Goal: Information Seeking & Learning: Understand process/instructions

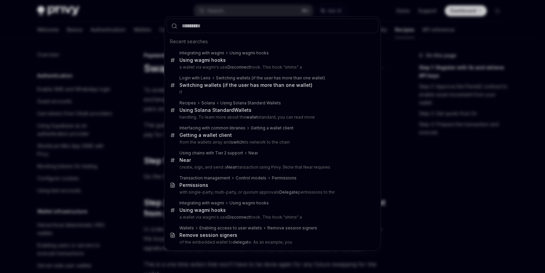
scroll to position [11, 0]
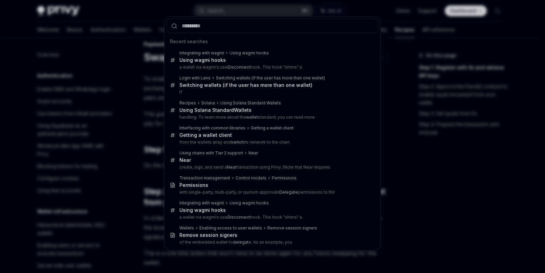
type input "**********"
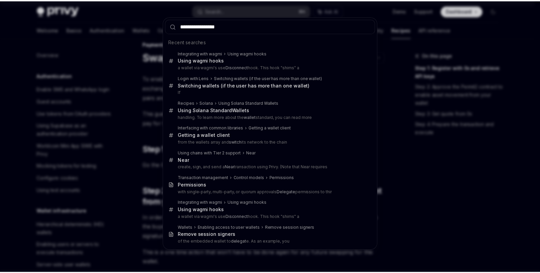
scroll to position [650, 0]
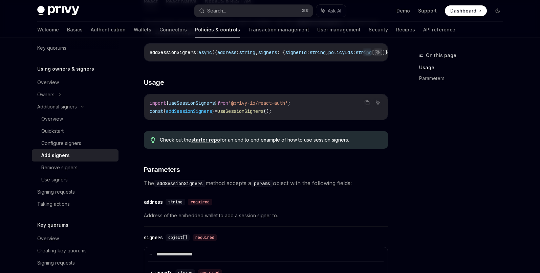
scroll to position [137, 0]
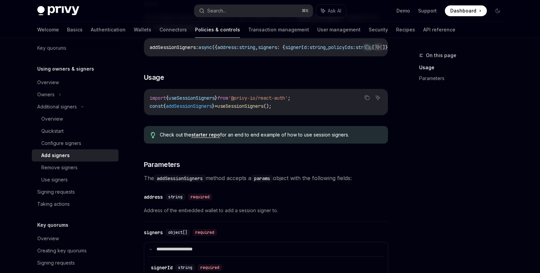
click at [206, 138] on link "starter repo" at bounding box center [205, 135] width 29 height 6
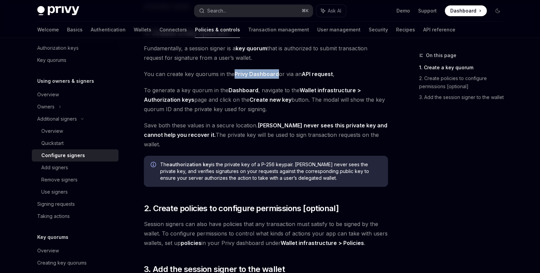
scroll to position [43, 0]
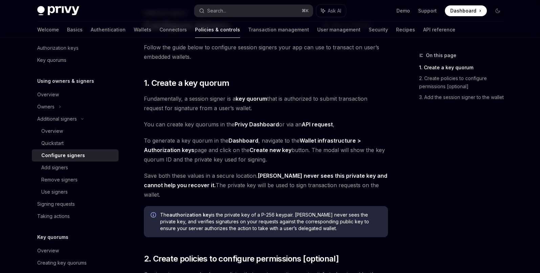
click at [221, 123] on span "You can create key quorums in the Privy Dashboard or via an API request ," at bounding box center [266, 124] width 244 height 9
click at [267, 110] on span "Fundamentally, a session signer is a key quorum that is authorized to submit tr…" at bounding box center [266, 103] width 244 height 19
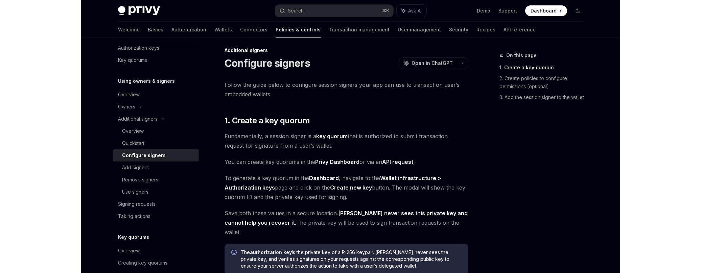
scroll to position [0, 0]
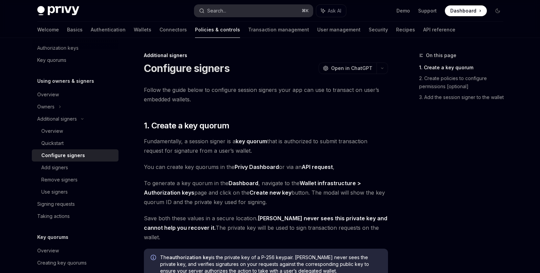
click at [233, 10] on button "Search... ⌘ K" at bounding box center [253, 11] width 118 height 12
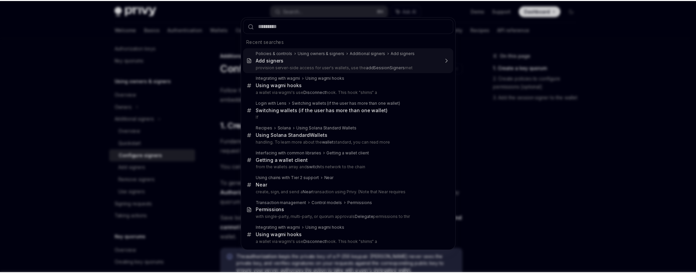
scroll to position [38, 0]
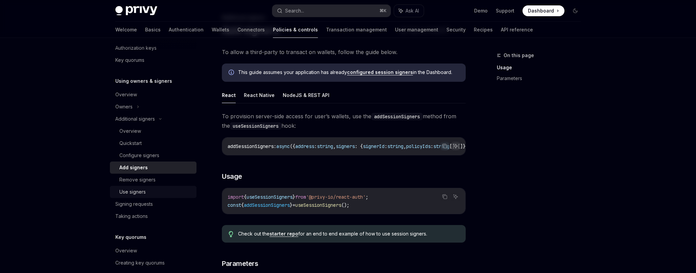
click at [156, 194] on div "Use signers" at bounding box center [155, 192] width 73 height 8
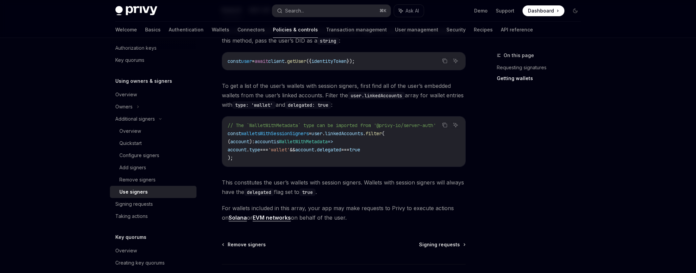
scroll to position [314, 0]
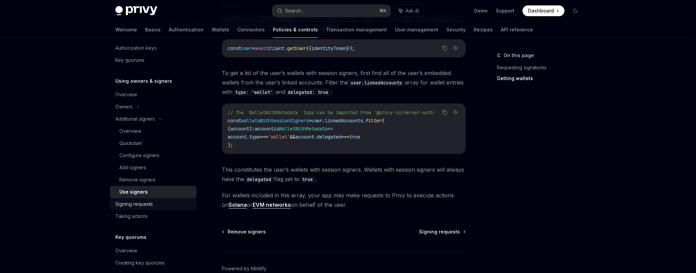
click at [161, 204] on div "Signing requests" at bounding box center [153, 204] width 77 height 8
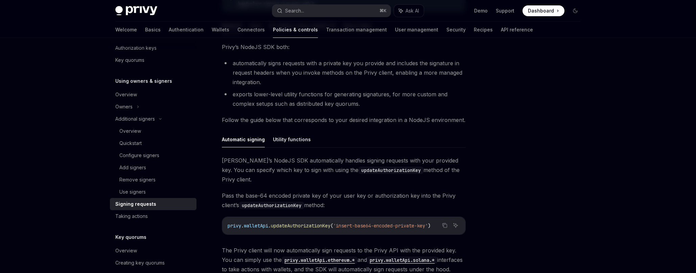
scroll to position [171, 0]
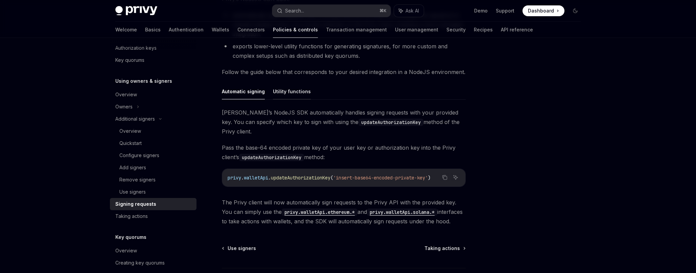
click at [293, 93] on button "Utility functions" at bounding box center [292, 92] width 38 height 16
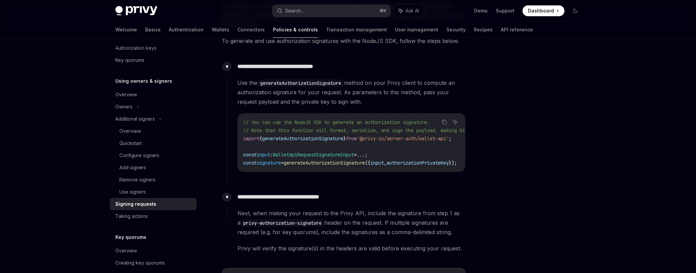
scroll to position [356, 0]
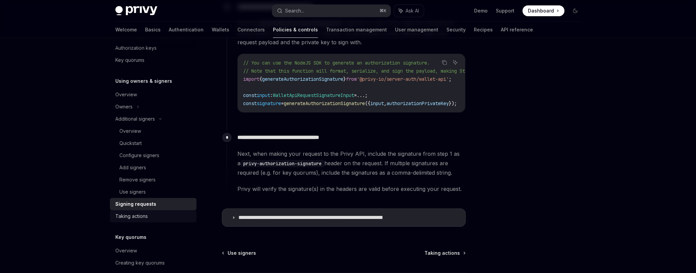
click at [152, 212] on div "Taking actions" at bounding box center [153, 216] width 77 height 8
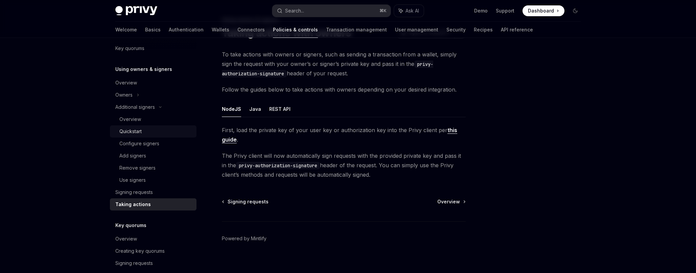
scroll to position [276, 0]
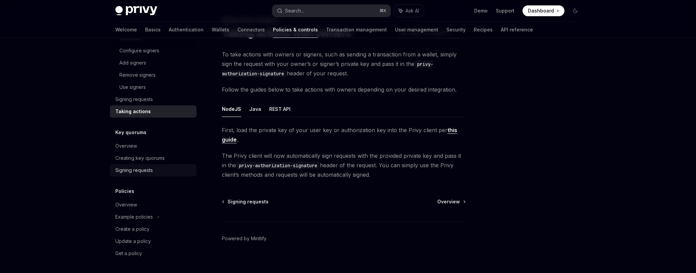
click at [164, 167] on div "Signing requests" at bounding box center [153, 170] width 77 height 8
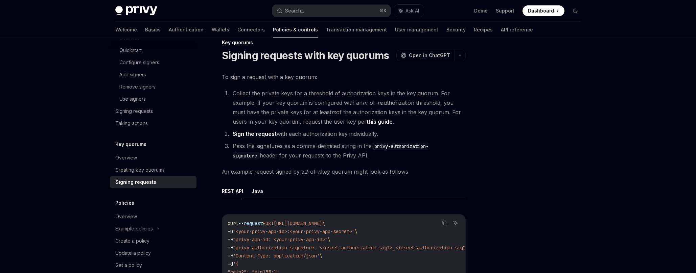
scroll to position [264, 0]
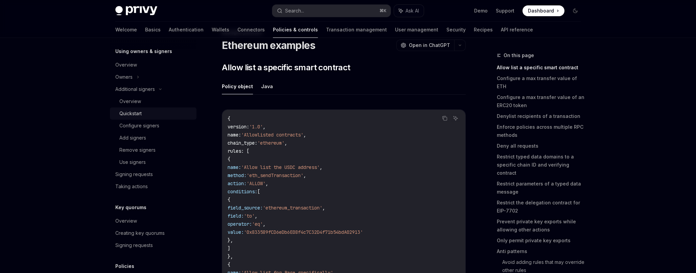
scroll to position [200, 0]
click at [161, 123] on div "Configure signers" at bounding box center [155, 126] width 73 height 8
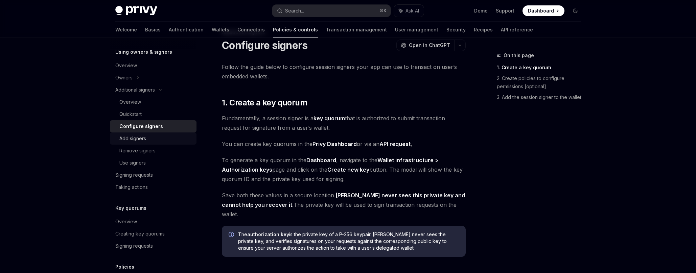
click at [155, 133] on link "Add signers" at bounding box center [153, 139] width 87 height 12
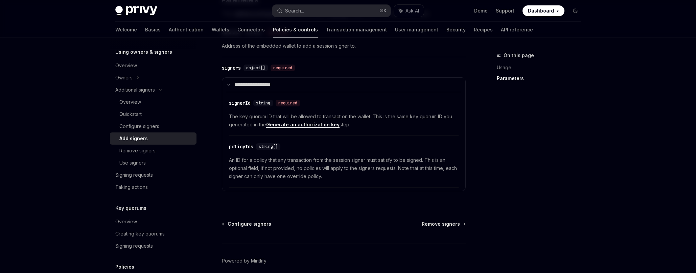
scroll to position [287, 0]
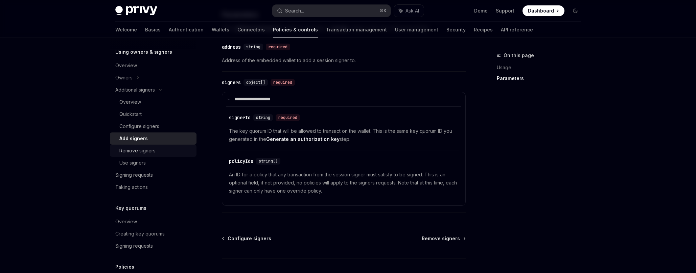
click at [150, 152] on div "Remove signers" at bounding box center [137, 151] width 36 height 8
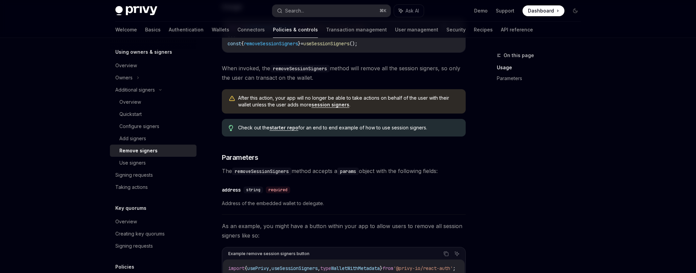
scroll to position [227, 0]
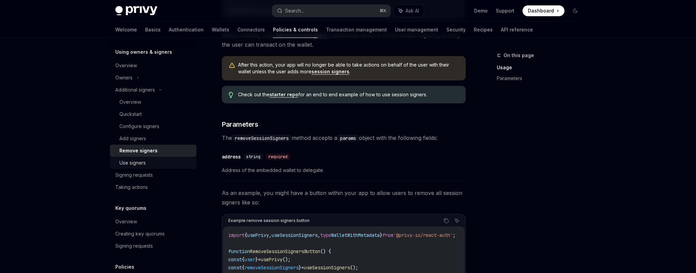
click at [166, 164] on div "Use signers" at bounding box center [155, 163] width 73 height 8
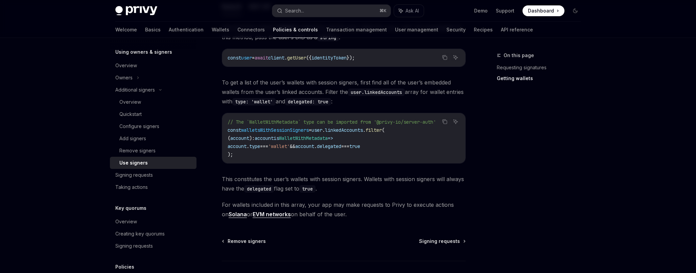
scroll to position [305, 0]
click at [438, 240] on span "Signing requests" at bounding box center [439, 241] width 41 height 7
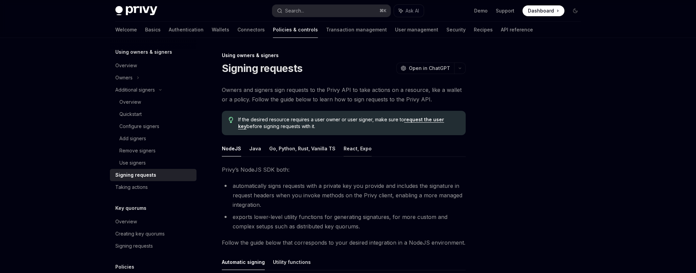
click at [352, 145] on button "React, Expo" at bounding box center [358, 149] width 28 height 16
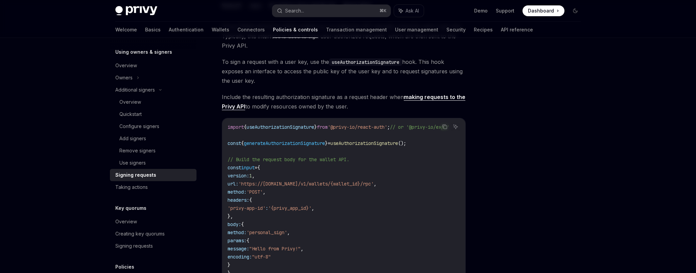
scroll to position [91, 0]
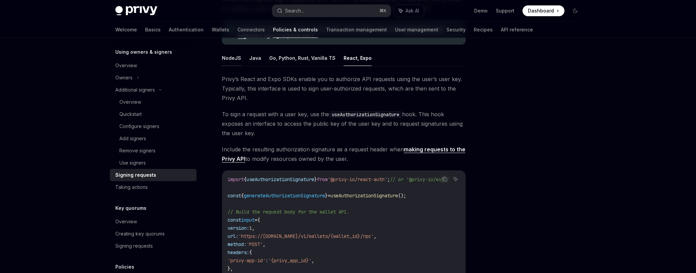
click at [236, 59] on button "NodeJS" at bounding box center [231, 58] width 19 height 16
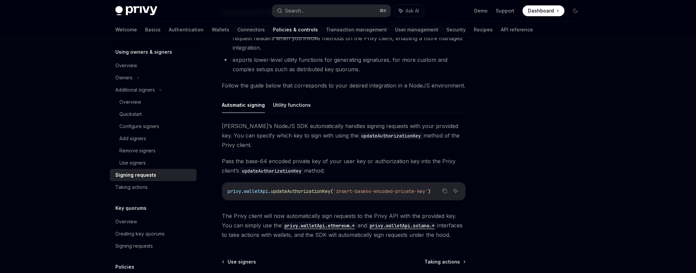
scroll to position [157, 0]
click at [297, 107] on button "Utility functions" at bounding box center [292, 105] width 38 height 16
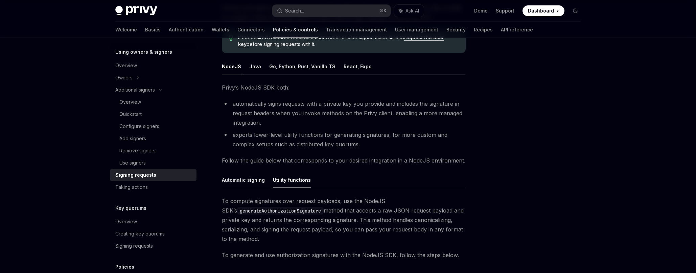
scroll to position [78, 0]
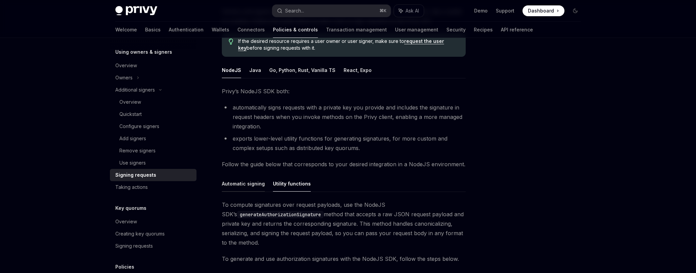
click at [247, 183] on button "Automatic signing" at bounding box center [243, 184] width 43 height 16
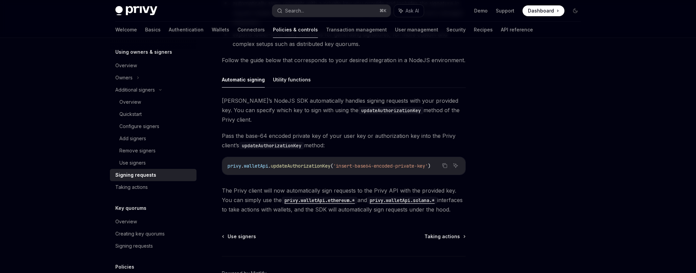
scroll to position [149, 0]
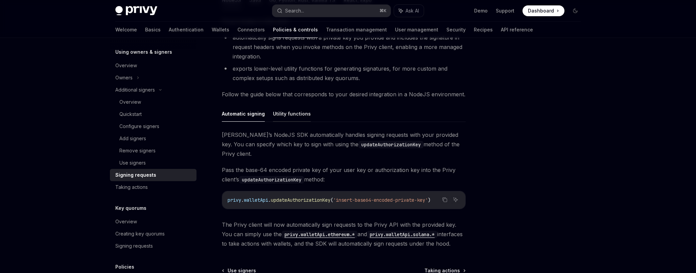
click at [293, 115] on button "Utility functions" at bounding box center [292, 114] width 38 height 16
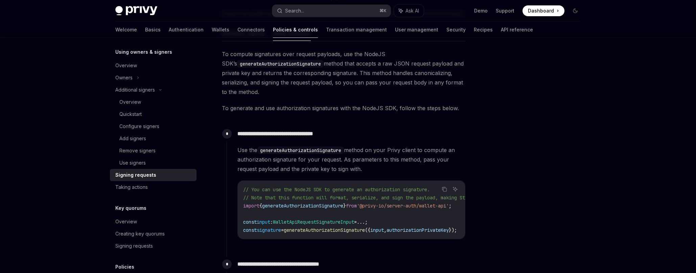
scroll to position [263, 0]
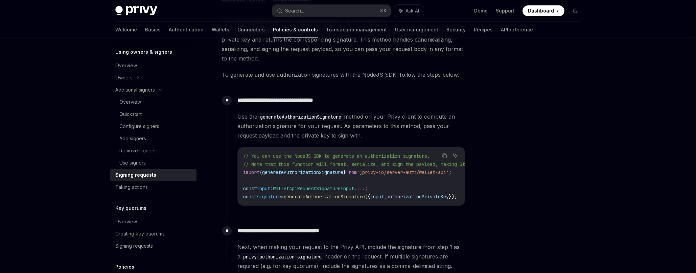
drag, startPoint x: 397, startPoint y: 204, endPoint x: 403, endPoint y: 205, distance: 6.8
click at [404, 204] on div "// You can use the NodeJS SDK to generate an authorization signature. // Note t…" at bounding box center [351, 177] width 227 height 58
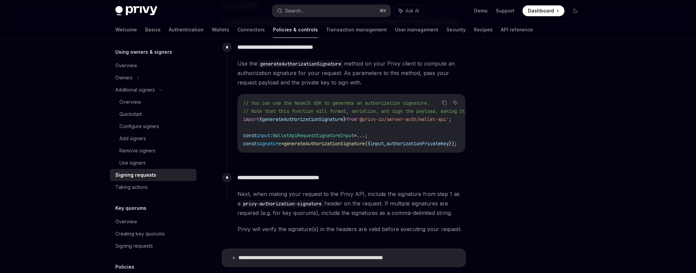
scroll to position [360, 0]
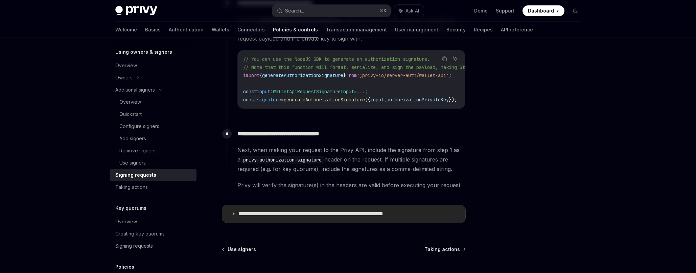
click at [358, 216] on p "**********" at bounding box center [332, 214] width 187 height 7
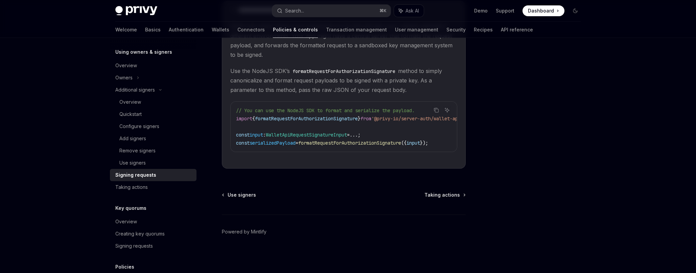
scroll to position [511, 0]
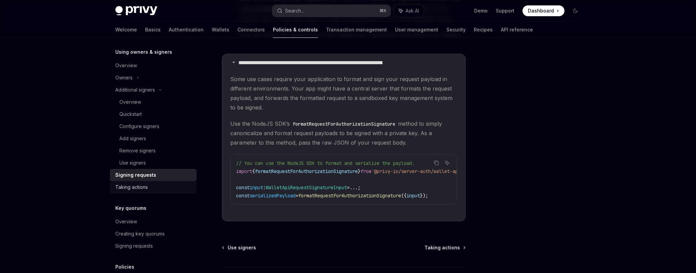
click at [152, 190] on div "Taking actions" at bounding box center [153, 187] width 77 height 8
click at [159, 189] on div "Taking actions" at bounding box center [153, 187] width 77 height 8
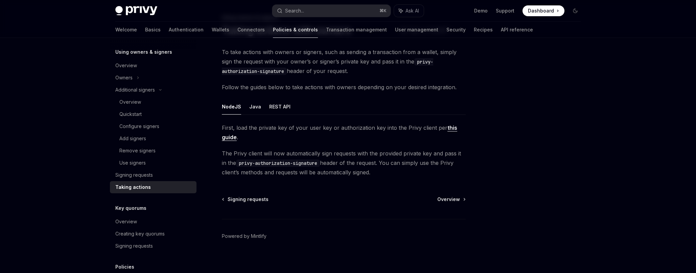
scroll to position [30, 0]
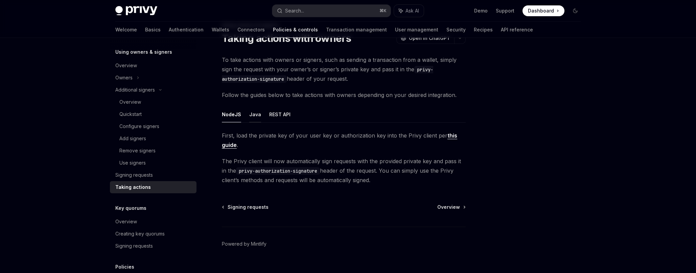
click at [252, 111] on button "Java" at bounding box center [255, 115] width 12 height 16
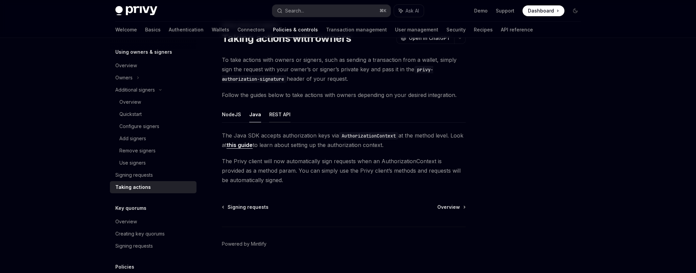
click at [280, 114] on button "REST API" at bounding box center [279, 115] width 21 height 16
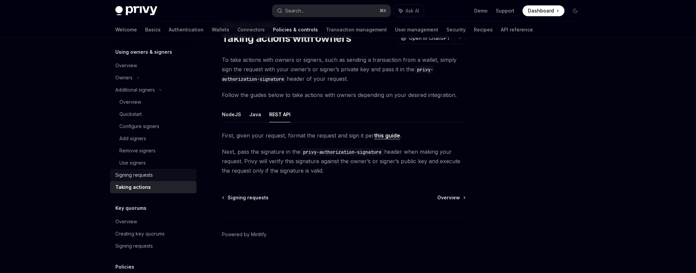
click at [147, 172] on div "Signing requests" at bounding box center [134, 175] width 38 height 8
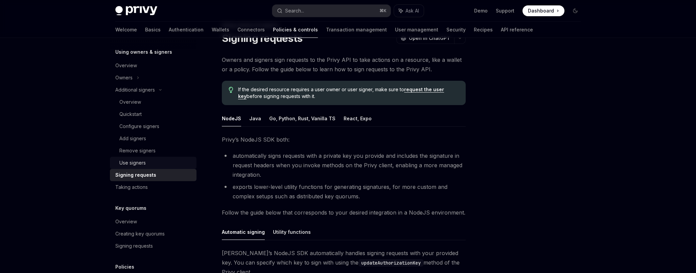
click at [159, 165] on div "Use signers" at bounding box center [155, 163] width 73 height 8
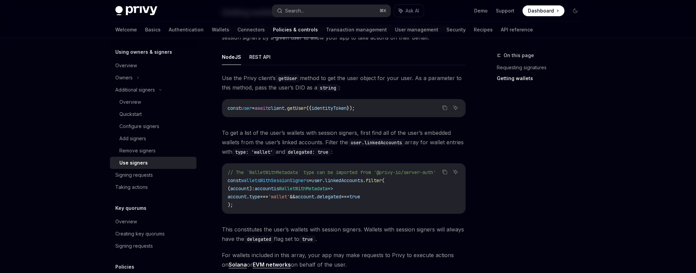
scroll to position [293, 0]
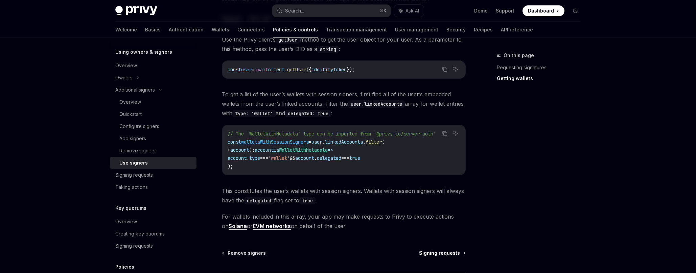
click at [437, 252] on span "Signing requests" at bounding box center [439, 253] width 41 height 7
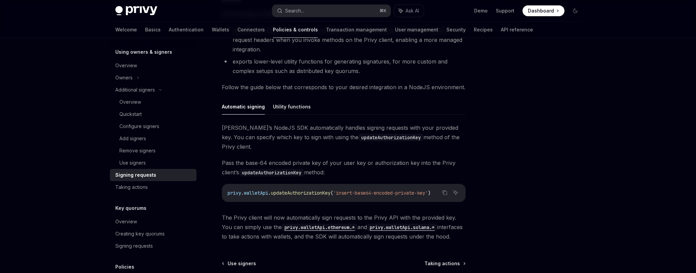
scroll to position [155, 0]
click at [288, 107] on button "Utility functions" at bounding box center [292, 107] width 38 height 16
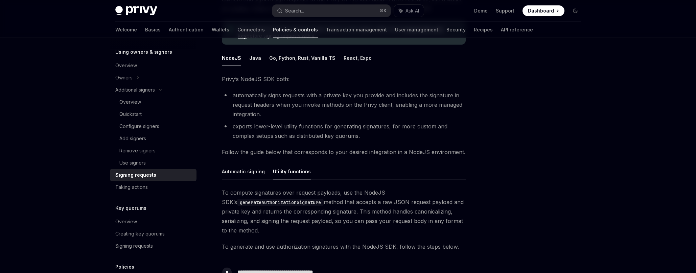
scroll to position [42, 0]
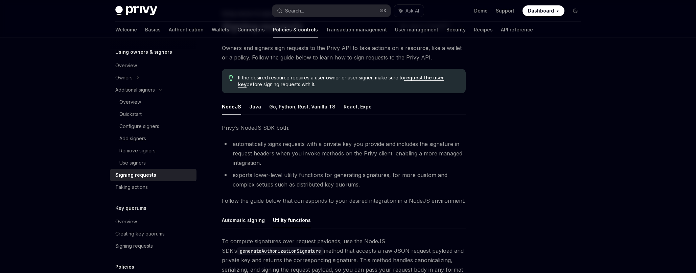
click at [259, 217] on button "Automatic signing" at bounding box center [243, 220] width 43 height 16
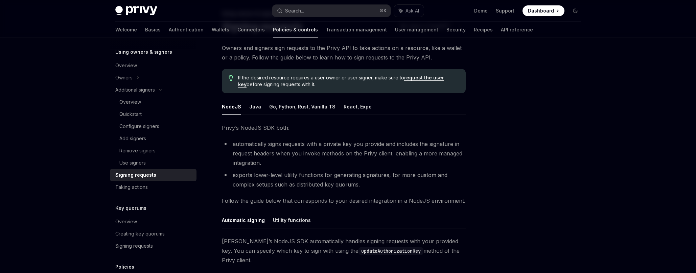
click at [289, 149] on li "automatically signs requests with a private key you provide and includes the si…" at bounding box center [344, 153] width 244 height 28
click at [140, 118] on div "Quickstart" at bounding box center [130, 114] width 22 height 8
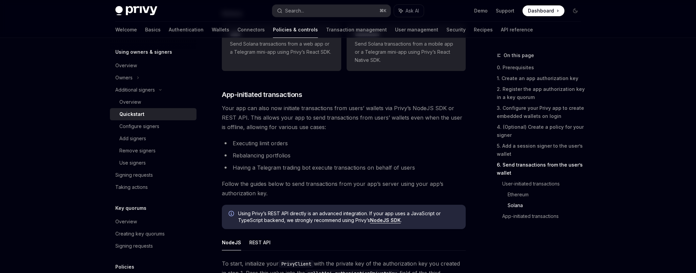
scroll to position [1575, 0]
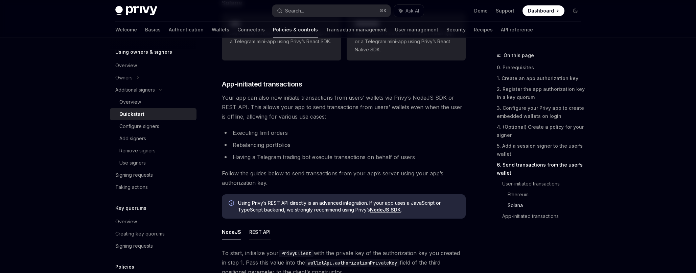
click at [264, 232] on button "REST API" at bounding box center [259, 232] width 21 height 16
type textarea "*"
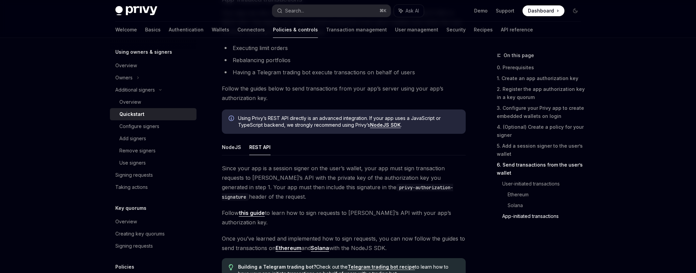
scroll to position [1692, 0]
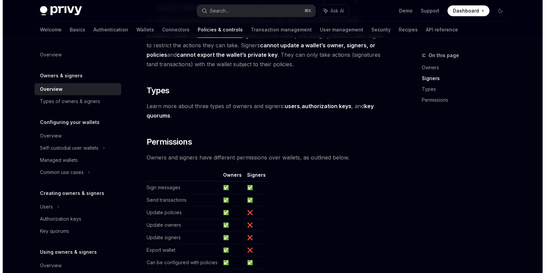
scroll to position [580, 0]
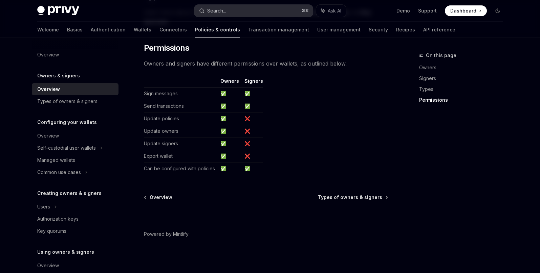
click at [229, 9] on button "Search... ⌘ K" at bounding box center [253, 11] width 118 height 12
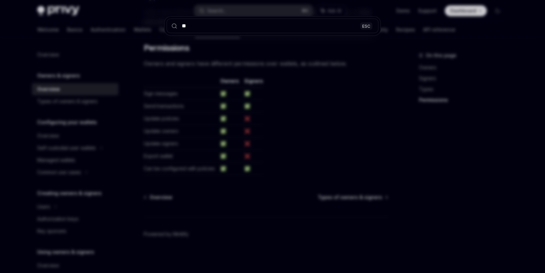
type input "***"
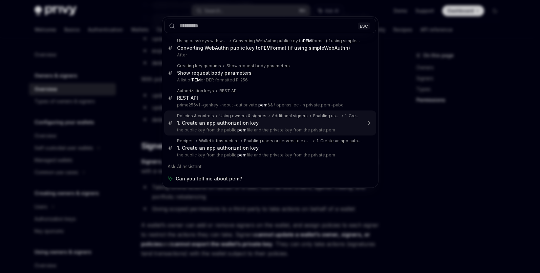
scroll to position [159, 0]
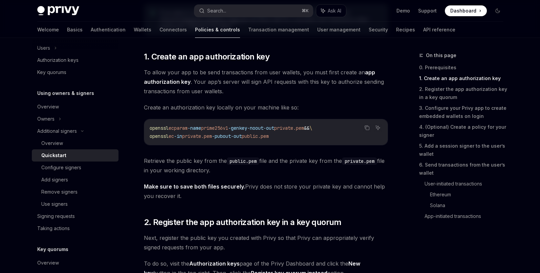
drag, startPoint x: 150, startPoint y: 129, endPoint x: 309, endPoint y: 134, distance: 159.4
click at [309, 134] on code "openssl ecparam -name prime256v1 -genkey -noout -out private.pem && \ openssl e…" at bounding box center [266, 132] width 232 height 16
copy code "openssl ecparam -name prime256v1 -genkey -noout -out private.pem && \ openssl e…"
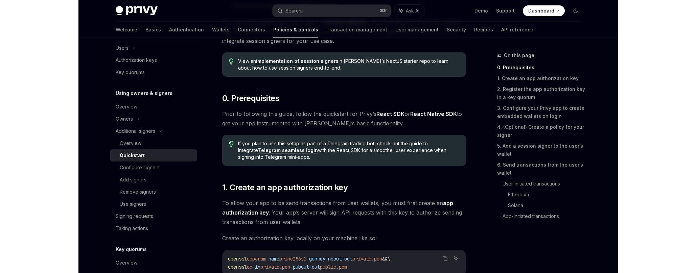
scroll to position [276, 0]
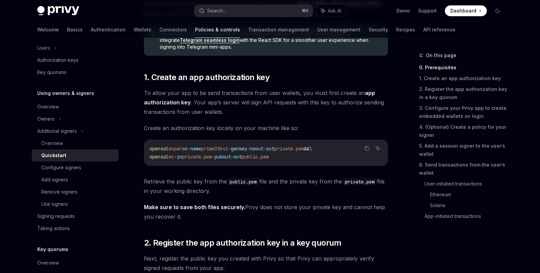
type textarea "*"
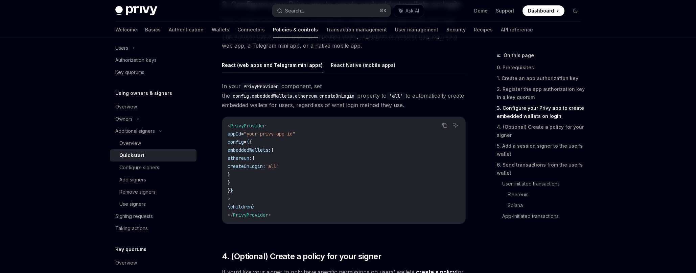
scroll to position [768, 0]
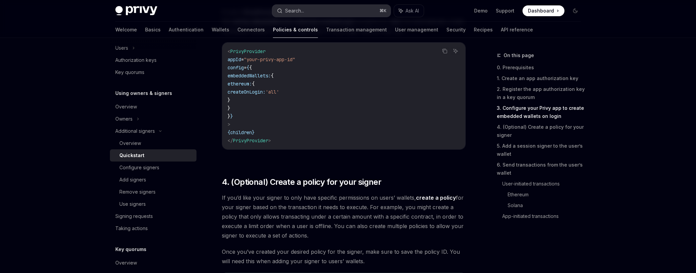
click at [302, 13] on div "Search..." at bounding box center [294, 11] width 19 height 8
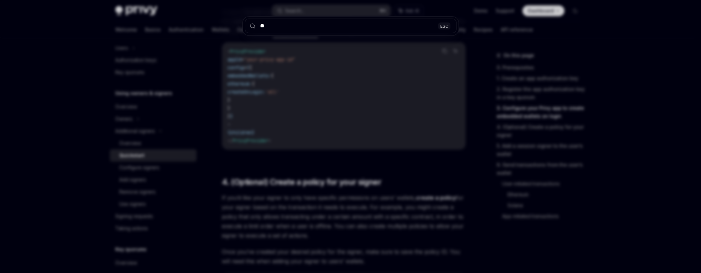
type input "***"
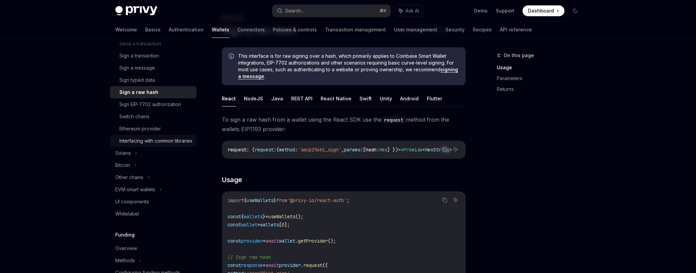
scroll to position [200, 0]
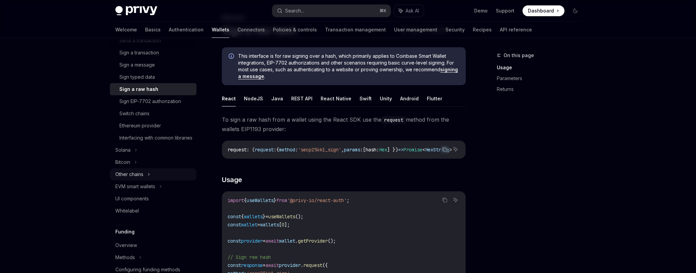
click at [138, 177] on div "Other chains" at bounding box center [153, 175] width 87 height 12
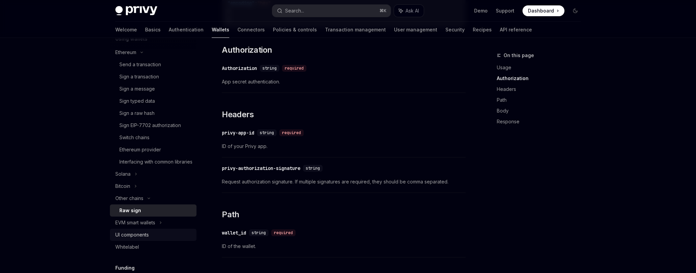
scroll to position [221, 0]
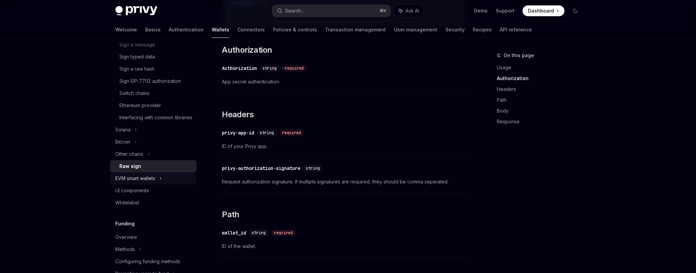
click at [151, 183] on div "EVM smart wallets" at bounding box center [135, 179] width 40 height 8
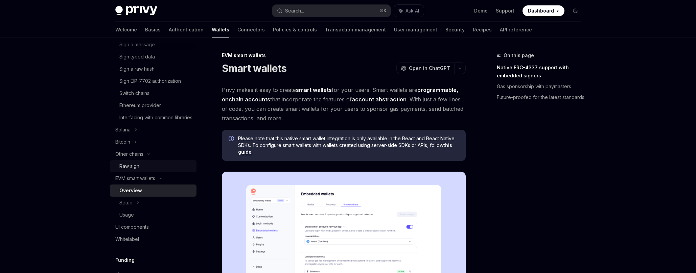
click at [142, 171] on div "Raw sign" at bounding box center [155, 166] width 73 height 8
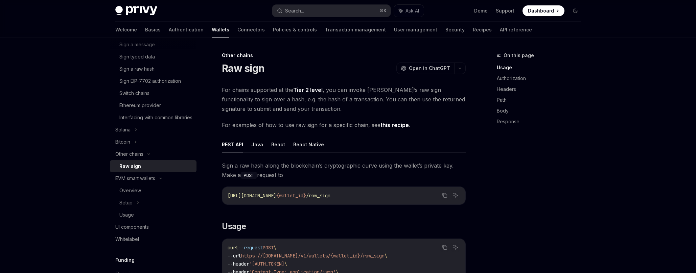
click at [390, 125] on link "this recipe" at bounding box center [395, 125] width 28 height 7
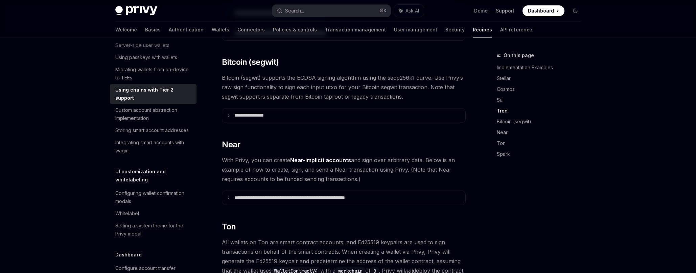
scroll to position [598, 0]
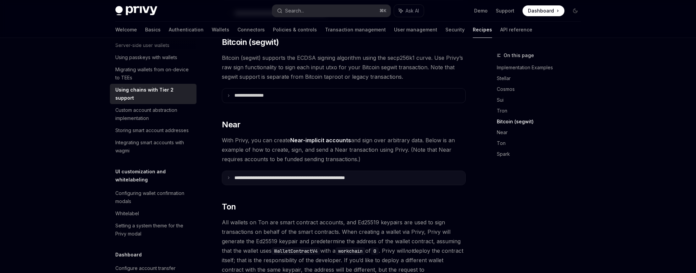
click at [280, 175] on p "**********" at bounding box center [309, 178] width 150 height 6
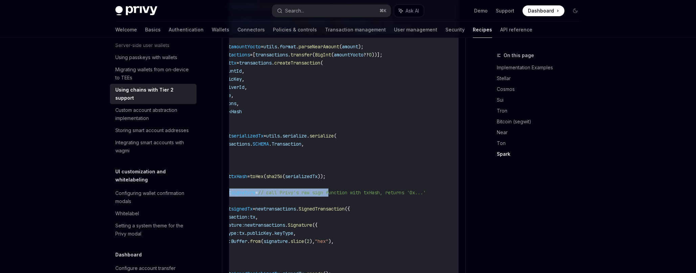
scroll to position [0, 0]
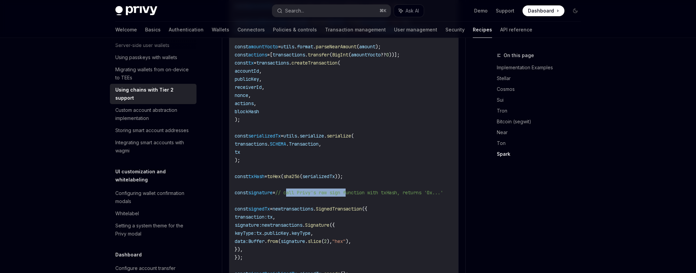
drag, startPoint x: 357, startPoint y: 183, endPoint x: 294, endPoint y: 183, distance: 63.6
click at [294, 190] on span "// call Privy's raw sign function with txHash, returns '0x...'" at bounding box center [359, 193] width 168 height 6
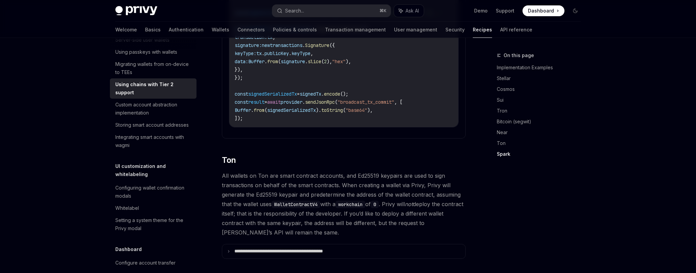
scroll to position [1187, 0]
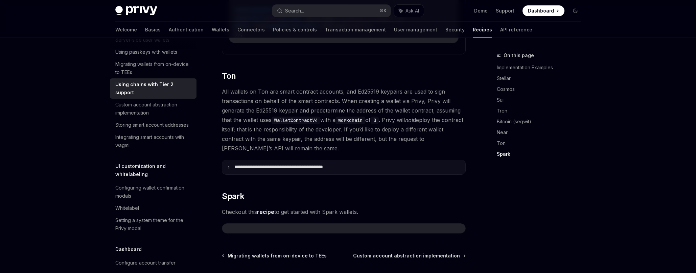
click at [298, 164] on p "**********" at bounding box center [294, 167] width 121 height 6
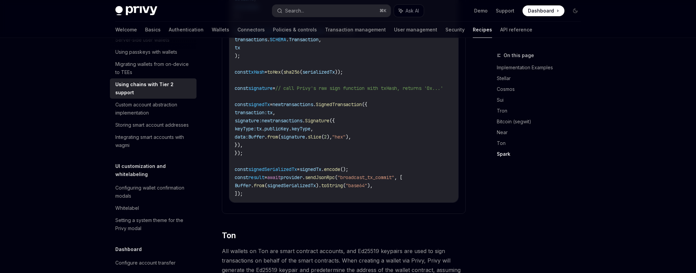
scroll to position [917, 0]
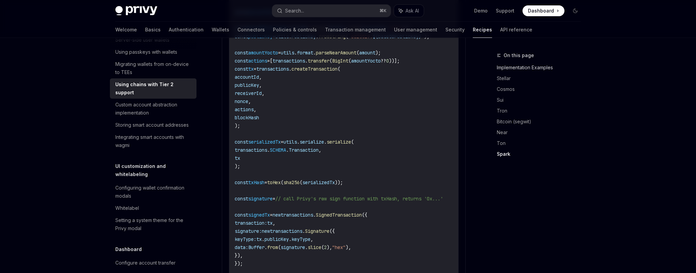
click at [518, 69] on link "Implementation Examples" at bounding box center [541, 67] width 89 height 11
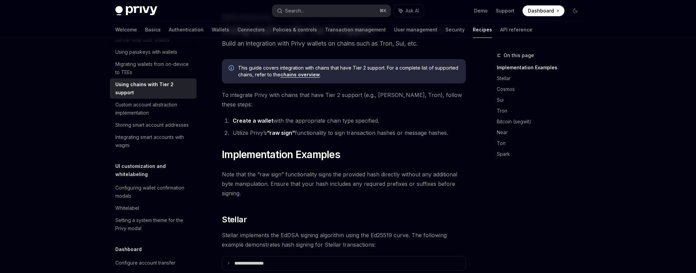
scroll to position [35, 0]
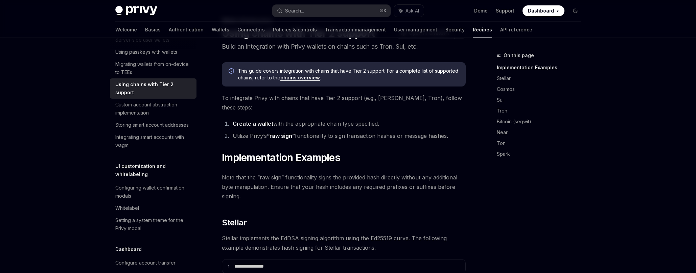
click at [282, 133] on link "“raw sign”" at bounding box center [281, 136] width 28 height 7
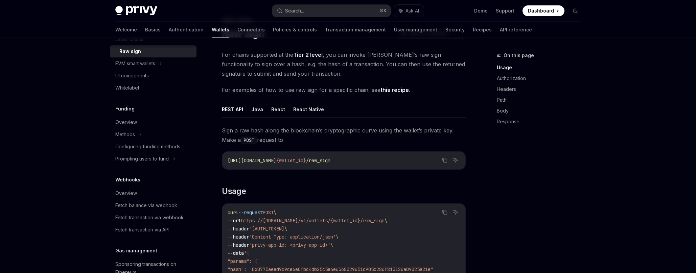
click at [300, 113] on button "React Native" at bounding box center [308, 110] width 31 height 16
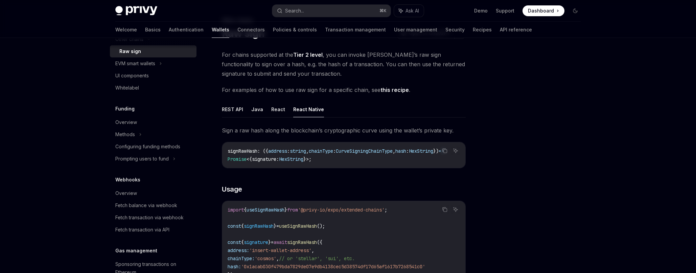
scroll to position [0, 23]
click at [274, 107] on button "React" at bounding box center [278, 110] width 14 height 16
click at [257, 109] on button "Java" at bounding box center [257, 110] width 12 height 16
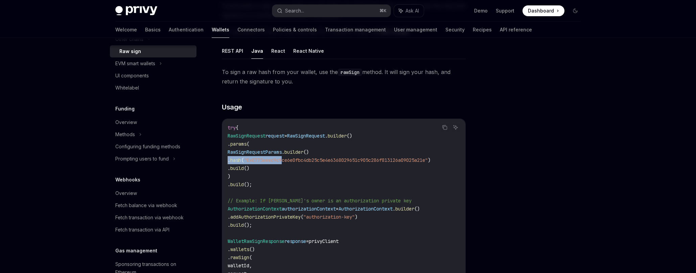
drag, startPoint x: 331, startPoint y: 160, endPoint x: 251, endPoint y: 159, distance: 79.9
click at [226, 160] on div "try { RawSignRequest request = RawSignRequest . builder () . params ( RawSignRe…" at bounding box center [343, 266] width 243 height 294
click at [230, 158] on span "." at bounding box center [229, 160] width 3 height 6
click at [325, 137] on span "RawSignRequest" at bounding box center [306, 136] width 38 height 6
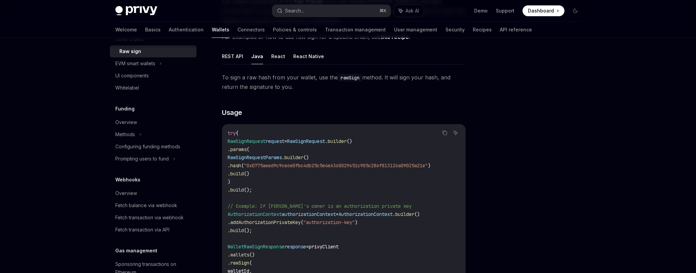
scroll to position [87, 0]
click at [349, 82] on code "rawSign" at bounding box center [350, 79] width 24 height 7
click at [240, 59] on button "REST API" at bounding box center [232, 58] width 21 height 16
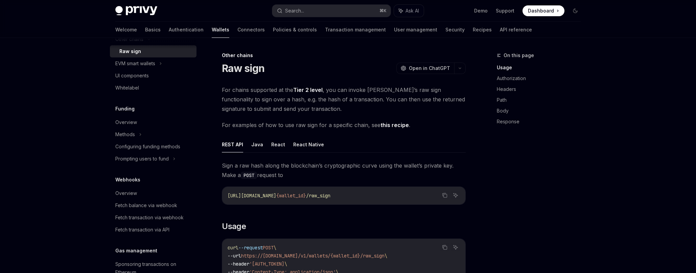
click at [252, 175] on code "POST" at bounding box center [249, 175] width 16 height 7
click at [293, 200] on div "https://api.privy.io/v1/wallets/ {wallet_id} /raw_sign" at bounding box center [343, 196] width 243 height 18
drag, startPoint x: 380, startPoint y: 195, endPoint x: 213, endPoint y: 195, distance: 167.1
copy span "https://api.privy.io/v1/wallets/ {wallet_id} /raw_sign"
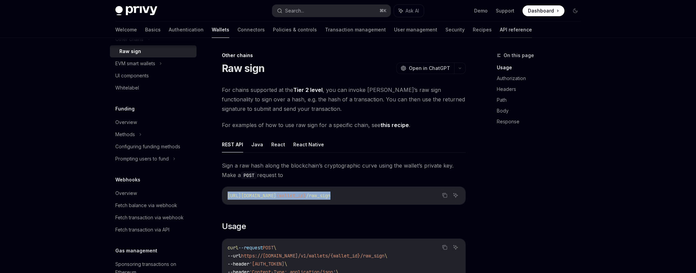
click at [500, 29] on link "API reference" at bounding box center [516, 30] width 32 height 16
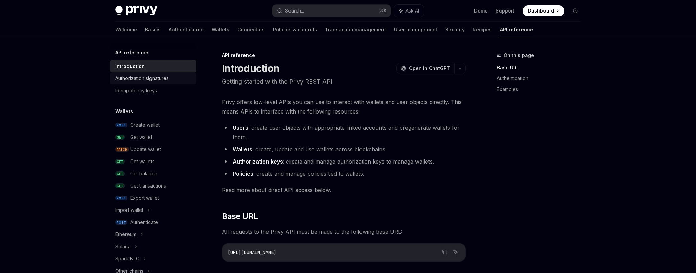
click at [157, 81] on div "Authorization signatures" at bounding box center [141, 78] width 53 height 8
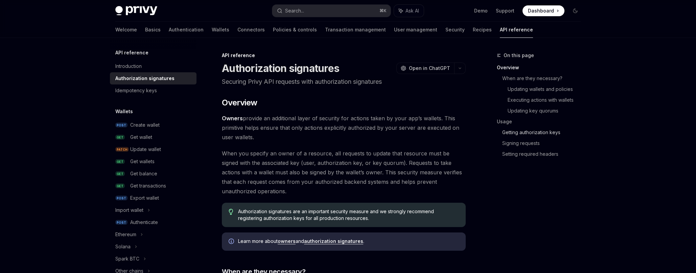
click at [526, 134] on link "Getting authorization keys" at bounding box center [544, 132] width 84 height 11
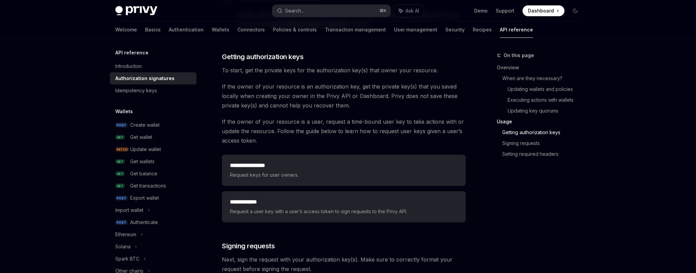
scroll to position [838, 0]
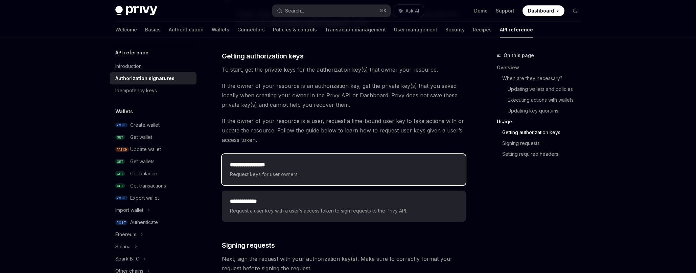
click at [329, 164] on h2 "**********" at bounding box center [344, 165] width 228 height 8
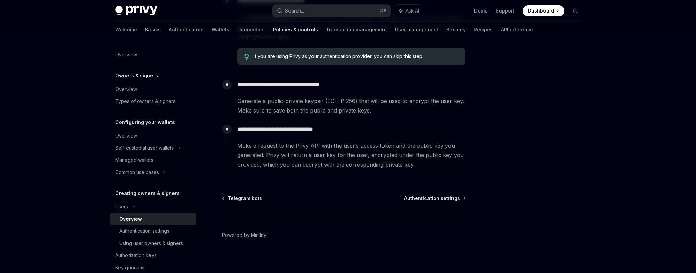
scroll to position [264, 0]
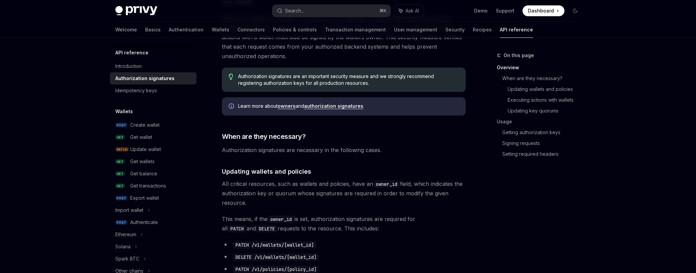
scroll to position [204, 0]
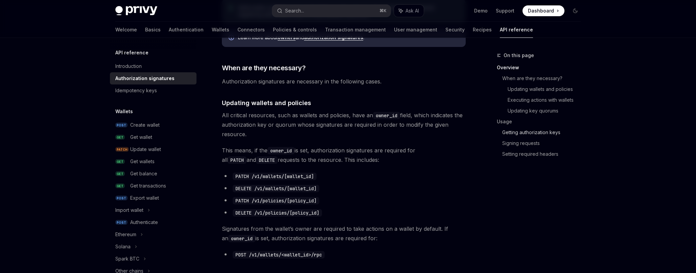
click at [527, 137] on link "Getting authorization keys" at bounding box center [544, 132] width 84 height 11
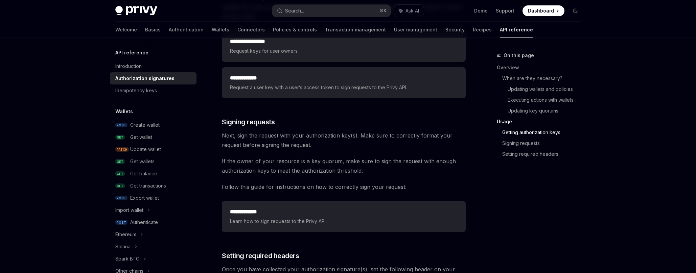
scroll to position [962, 0]
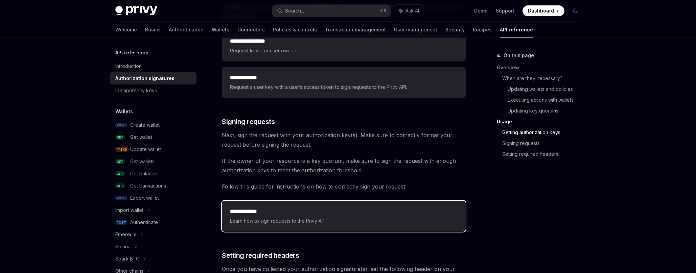
click at [345, 213] on h2 "**********" at bounding box center [344, 212] width 228 height 8
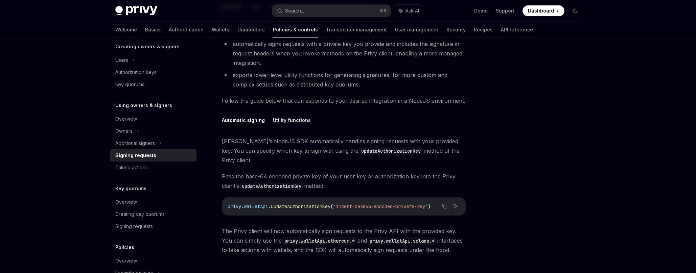
scroll to position [140, 0]
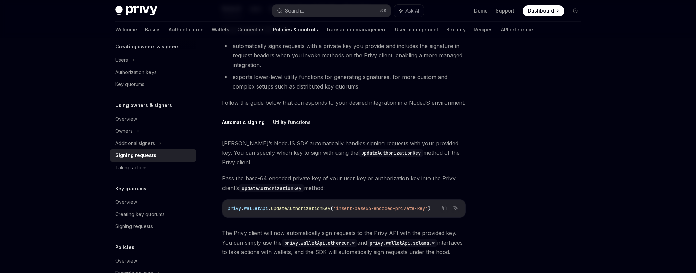
click at [282, 124] on button "Utility functions" at bounding box center [292, 122] width 38 height 16
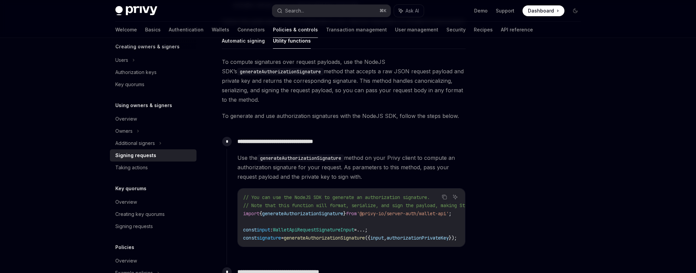
scroll to position [192, 0]
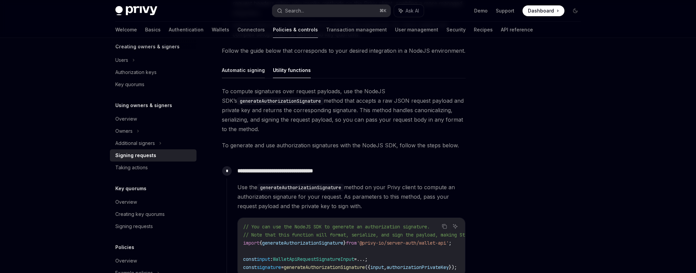
click at [241, 70] on button "Automatic signing" at bounding box center [243, 70] width 43 height 16
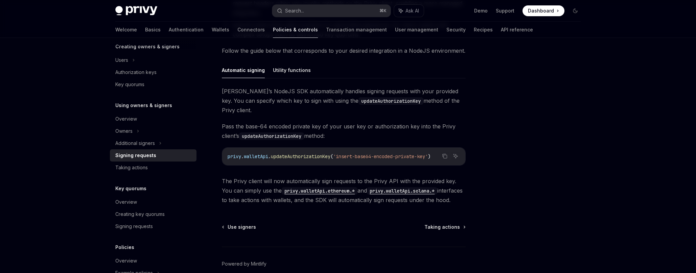
click at [387, 154] on span "'insert-base64-encoded-private-key'" at bounding box center [380, 157] width 95 height 6
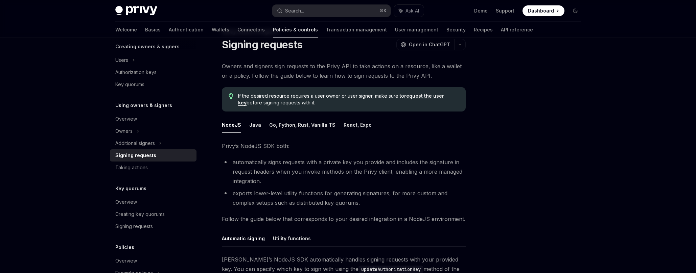
scroll to position [20, 0]
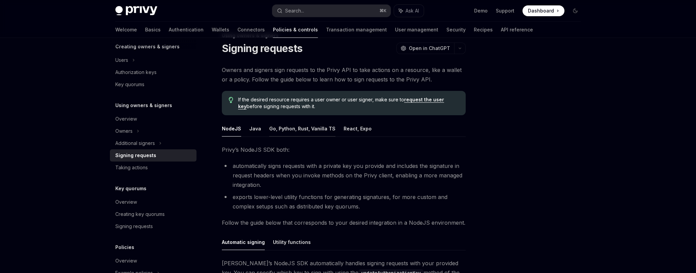
click at [290, 133] on button "Go, Python, Rust, Vanilla TS" at bounding box center [302, 129] width 66 height 16
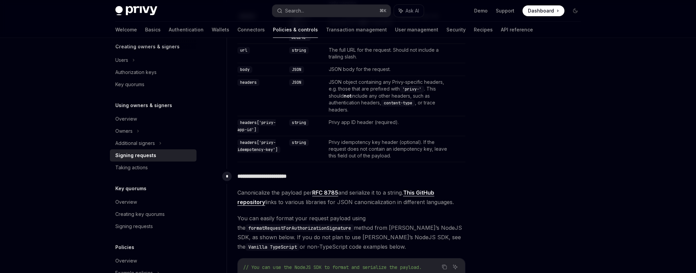
scroll to position [437, 0]
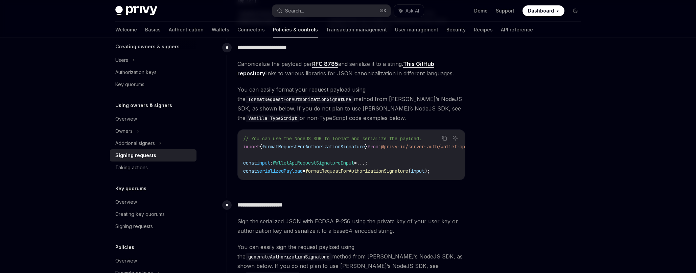
drag, startPoint x: 405, startPoint y: 178, endPoint x: 429, endPoint y: 179, distance: 23.7
click at [429, 179] on div "// You can use the NodeJS SDK to format and serialize the payload. import { for…" at bounding box center [351, 155] width 227 height 50
click at [342, 163] on span "WalletApiRequestSignatureInput" at bounding box center [313, 163] width 81 height 6
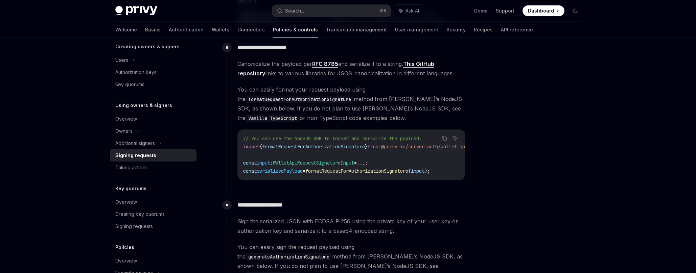
drag, startPoint x: 375, startPoint y: 179, endPoint x: 381, endPoint y: 179, distance: 5.8
click at [381, 179] on div "// You can use the NodeJS SDK to format and serialize the payload. import { for…" at bounding box center [351, 155] width 227 height 50
click at [319, 117] on span "You can easily format your request payload using the formatRequestForAuthorizat…" at bounding box center [352, 104] width 228 height 38
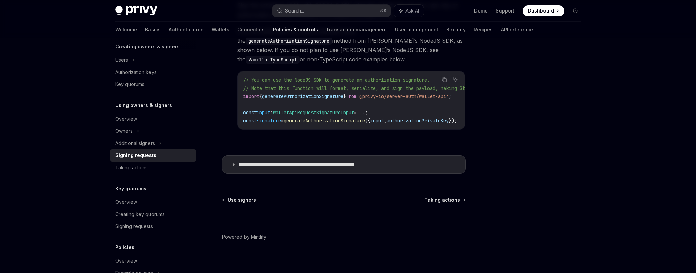
scroll to position [654, 0]
click at [312, 162] on p "**********" at bounding box center [315, 163] width 152 height 7
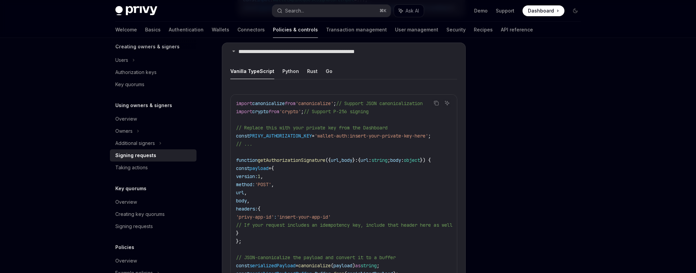
scroll to position [765, 0]
drag, startPoint x: 411, startPoint y: 101, endPoint x: 381, endPoint y: 107, distance: 30.4
click at [402, 102] on span "// Support JSON canonicalization" at bounding box center [379, 105] width 87 height 6
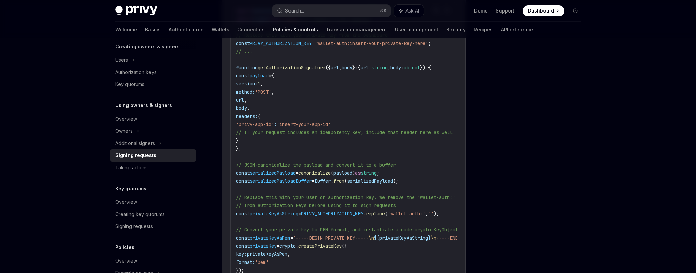
scroll to position [811, 0]
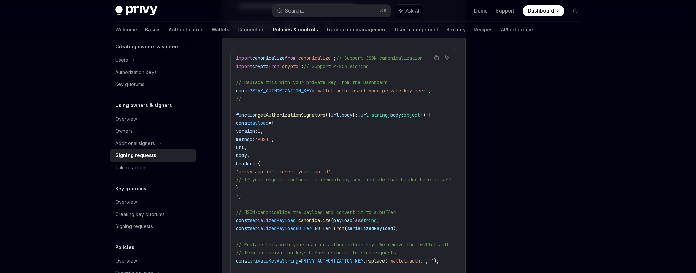
click at [276, 88] on span "PRIVY_AUTHORIZATION_KEY" at bounding box center [281, 91] width 62 height 6
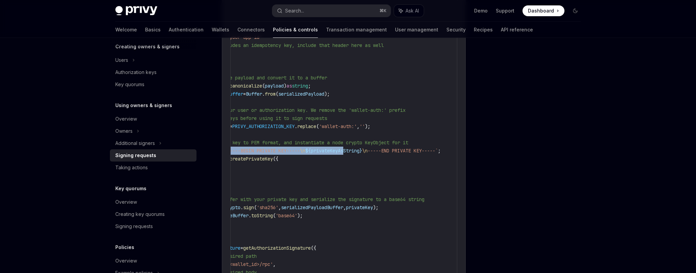
scroll to position [0, 0]
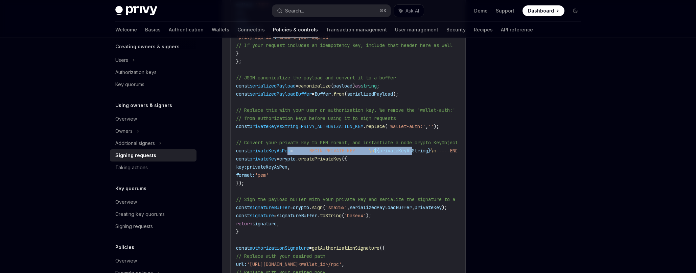
drag, startPoint x: 437, startPoint y: 147, endPoint x: 297, endPoint y: 147, distance: 139.7
click at [297, 148] on span "const privateKeyAsPem = `-----BEGIN PRIVATE KEY----- \n ${ privateKeyAsString }…" at bounding box center [372, 151] width 273 height 6
click at [361, 159] on code "import canonicalize from 'canonicalize' ; // Support JSON canonicalization impo…" at bounding box center [381, 130] width 290 height 422
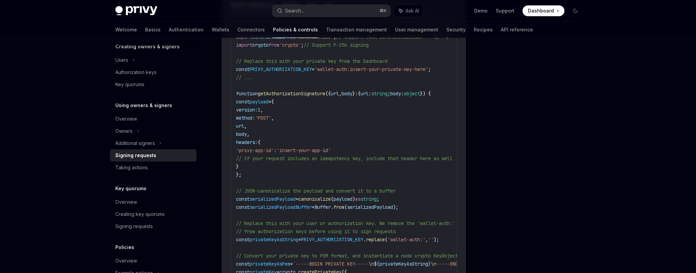
scroll to position [794, 0]
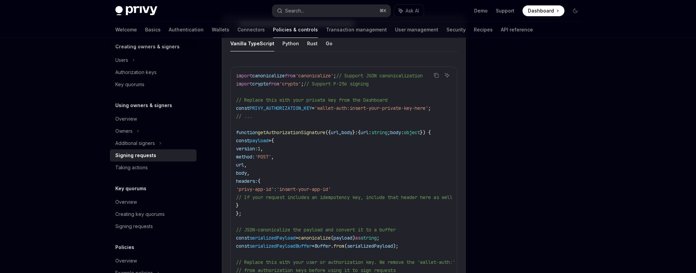
click at [327, 73] on span "'canonicalize'" at bounding box center [315, 76] width 38 height 6
copy span "canonicalize"
click at [319, 130] on span "getAuthorizationSignature" at bounding box center [292, 133] width 68 height 6
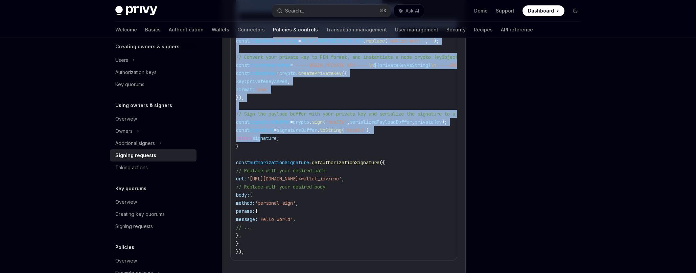
scroll to position [1036, 0]
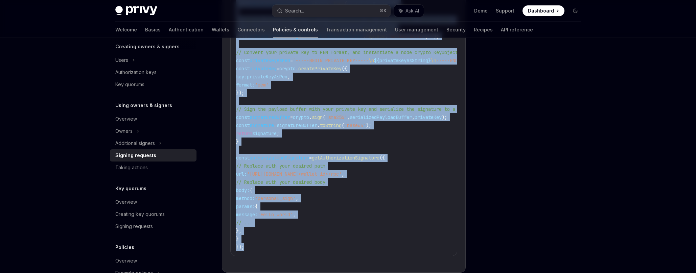
drag, startPoint x: 236, startPoint y: 102, endPoint x: 259, endPoint y: 239, distance: 139.6
click at [259, 239] on code "import canonicalize from 'canonicalize' ; // Support JSON canonicalization impo…" at bounding box center [381, 40] width 290 height 422
copy code "function getAuthorizationSignature ({ url , body } : { url : string ; body : ob…"
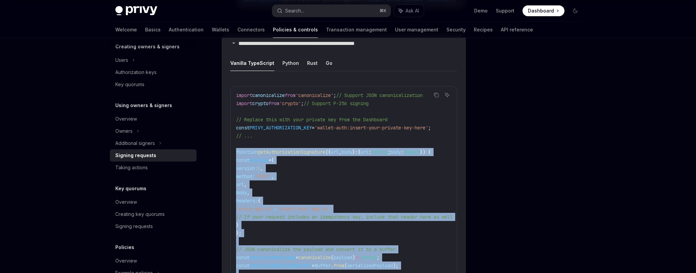
scroll to position [684, 0]
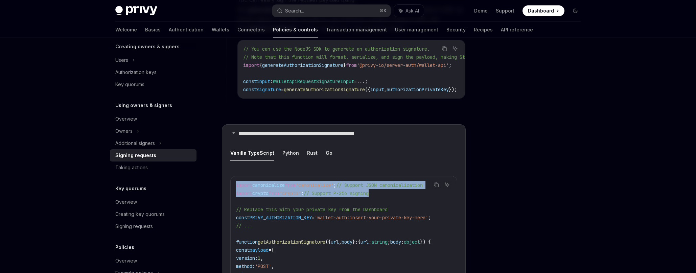
drag, startPoint x: 395, startPoint y: 191, endPoint x: 233, endPoint y: 178, distance: 162.9
copy code "import canonicalize from 'canonicalize' ; // Support JSON canonicalization impo…"
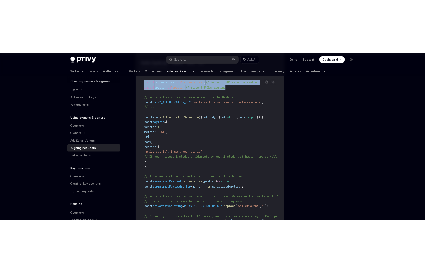
scroll to position [788, 0]
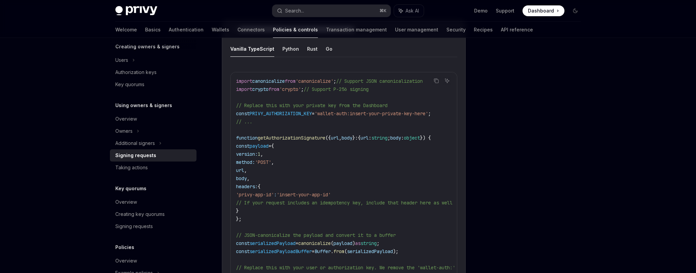
type textarea "*"
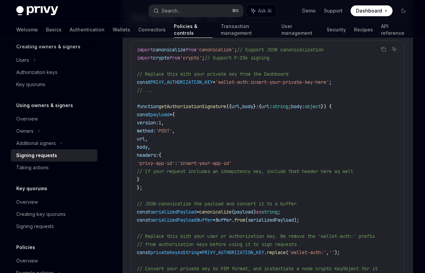
scroll to position [743, 0]
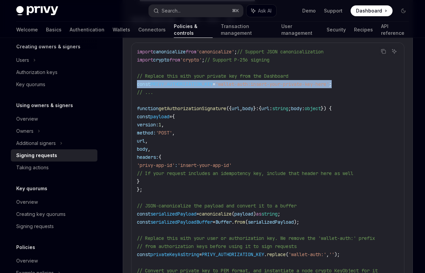
drag, startPoint x: 137, startPoint y: 94, endPoint x: 357, endPoint y: 91, distance: 220.3
click at [357, 91] on code "import canonicalize from 'canonicalize' ; // Support JSON canonicalization impo…" at bounding box center [282, 259] width 290 height 422
copy span "const PRIVY_AUTHORIZATION_KEY = 'wallet-auth:insert-your-private-key-here' ;"
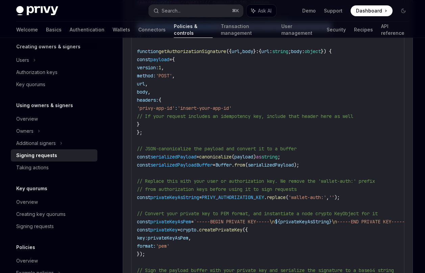
scroll to position [802, 0]
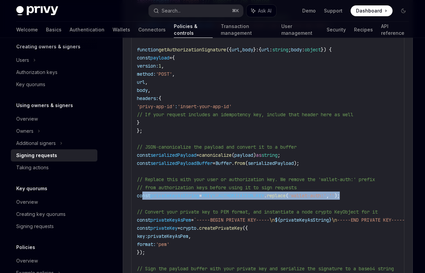
drag, startPoint x: 369, startPoint y: 205, endPoint x: 142, endPoint y: 204, distance: 226.7
click at [142, 204] on code "import canonicalize from 'canonicalize' ; // Support JSON canonicalization impo…" at bounding box center [282, 200] width 290 height 422
copy span "const privateKeyAsString = PRIVY_AUTHORIZATION_KEY . replace ( 'wallet-auth:' ,…"
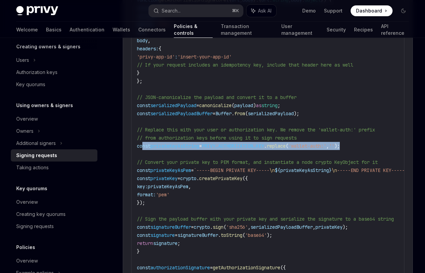
scroll to position [854, 0]
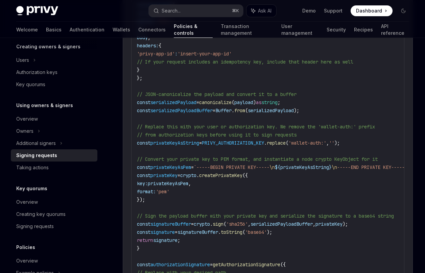
click at [155, 162] on span "// Convert your private key to PEM format, and instantiate a node crypto KeyObj…" at bounding box center [257, 159] width 241 height 6
drag, startPoint x: 140, startPoint y: 154, endPoint x: 163, endPoint y: 206, distance: 56.8
click at [163, 206] on code "import canonicalize from 'canonicalize' ; // Support JSON canonicalization impo…" at bounding box center [282, 147] width 290 height 422
copy code "const privateKeyAsString = PRIVY_AUTHORIZATION_KEY . replace ( 'wallet-auth:' ,…"
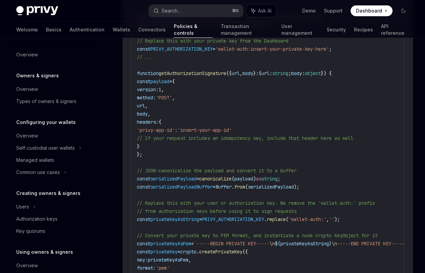
scroll to position [749, 0]
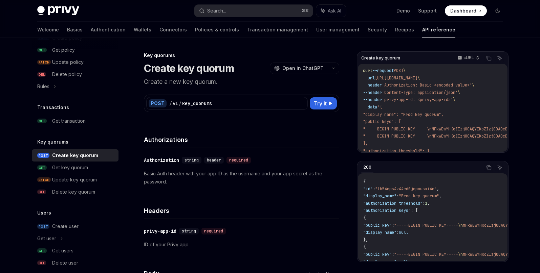
scroll to position [1, 0]
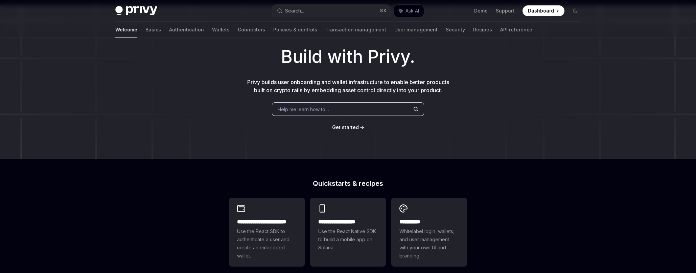
scroll to position [63, 0]
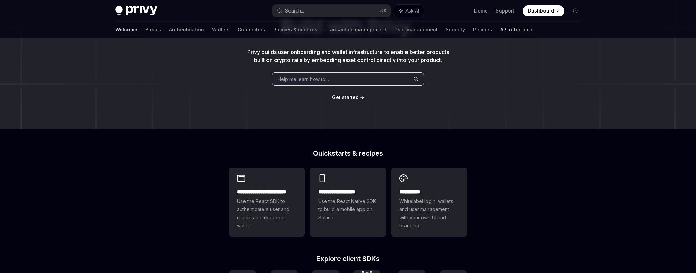
click at [500, 28] on link "API reference" at bounding box center [516, 30] width 32 height 16
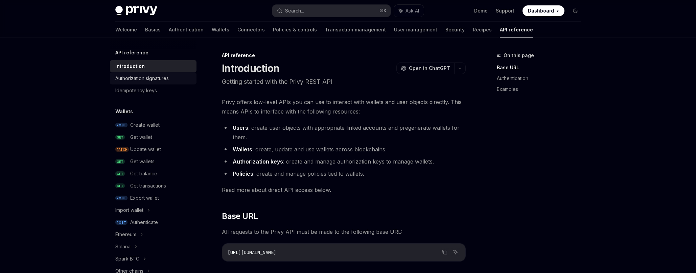
click at [161, 81] on div "Authorization signatures" at bounding box center [141, 78] width 53 height 8
click at [158, 78] on div "Authorization signatures" at bounding box center [141, 77] width 53 height 8
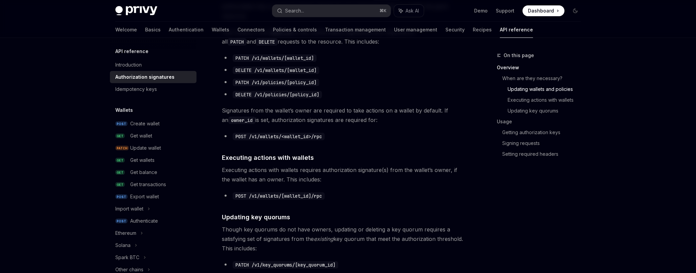
scroll to position [336, 0]
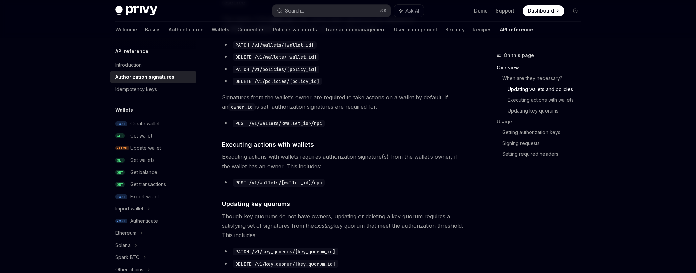
click at [309, 184] on code "POST /v1/wallets/[wallet_id]/rpc" at bounding box center [279, 182] width 92 height 7
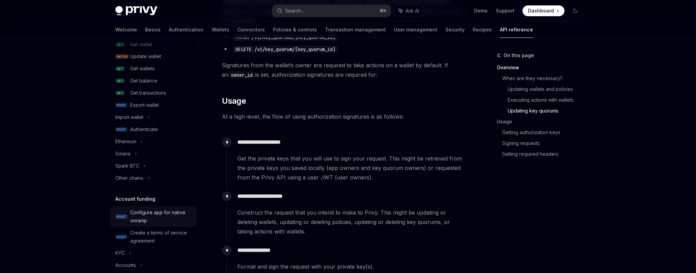
scroll to position [84, 0]
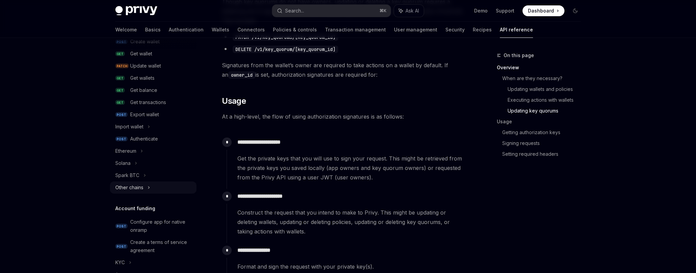
click at [152, 187] on div "Other chains" at bounding box center [153, 188] width 87 height 12
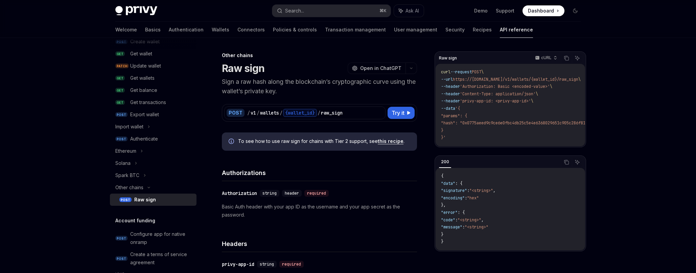
click at [394, 142] on link "this recipe" at bounding box center [391, 141] width 26 height 6
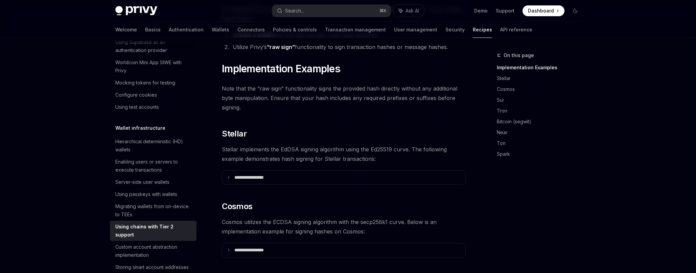
scroll to position [163, 0]
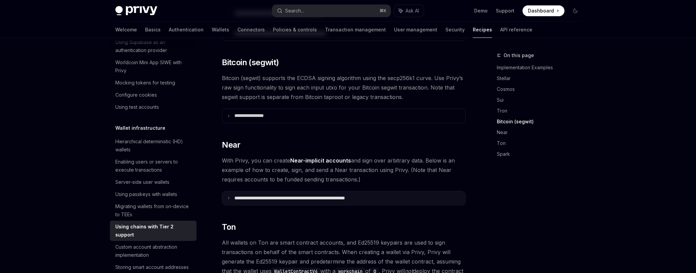
click at [294, 196] on p "**********" at bounding box center [309, 199] width 150 height 6
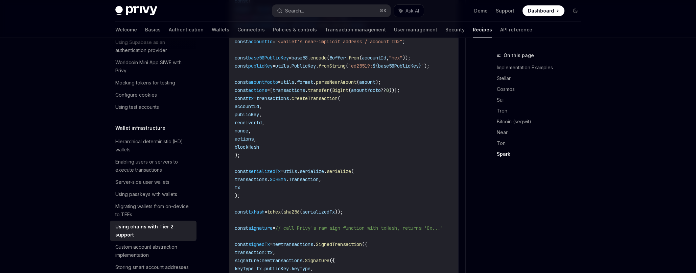
scroll to position [0, 40]
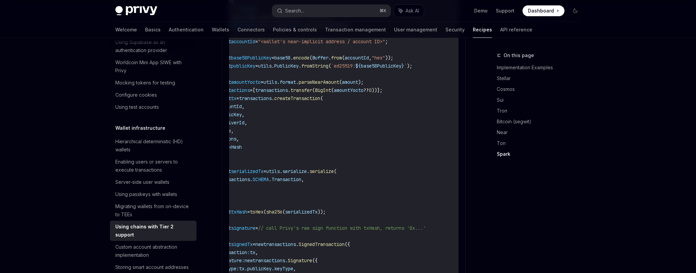
drag, startPoint x: 408, startPoint y: 220, endPoint x: 423, endPoint y: 218, distance: 15.0
click at [423, 218] on code "import { utils , transactions , providers } from "near-api-js" ; import { sha25…" at bounding box center [338, 123] width 241 height 430
click at [426, 221] on code "import { utils , transactions , providers } from "near-api-js" ; import { sha25…" at bounding box center [338, 123] width 241 height 430
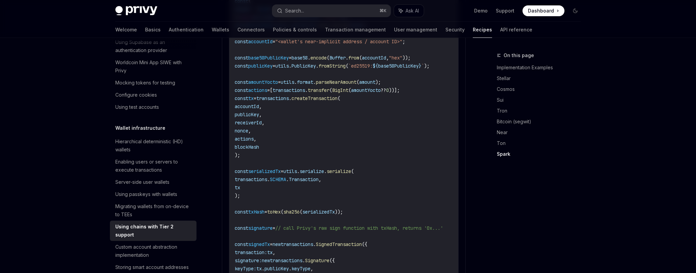
drag, startPoint x: 426, startPoint y: 220, endPoint x: 289, endPoint y: 217, distance: 137.1
click at [289, 217] on code "import { utils , transactions , providers } from "near-api-js" ; import { sha25…" at bounding box center [355, 123] width 241 height 430
click at [349, 225] on code "import { utils , transactions , providers } from "near-api-js" ; import { sha25…" at bounding box center [355, 123] width 241 height 430
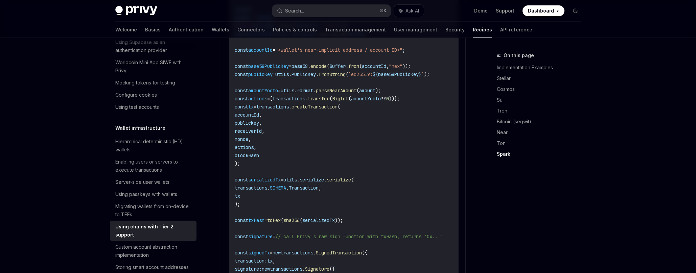
scroll to position [878, 0]
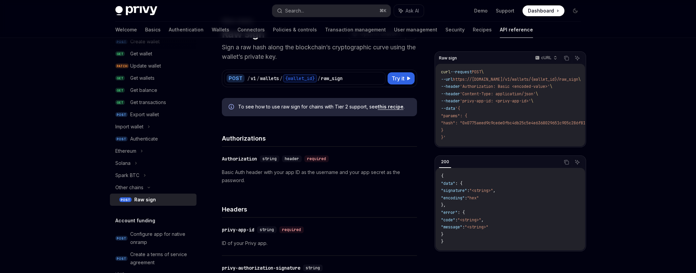
scroll to position [41, 0]
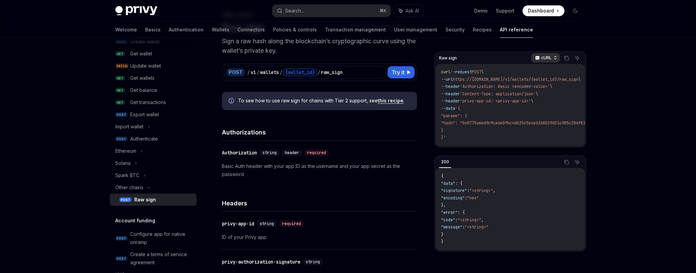
click at [551, 57] on p "cURL" at bounding box center [546, 57] width 10 height 5
click at [535, 97] on div "Javascript" at bounding box center [531, 98] width 35 height 5
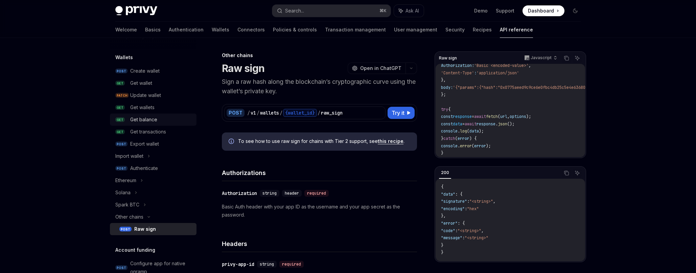
scroll to position [0, 0]
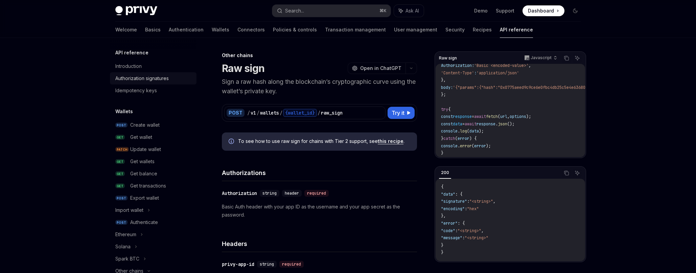
click at [145, 78] on div "Authorization signatures" at bounding box center [141, 78] width 53 height 8
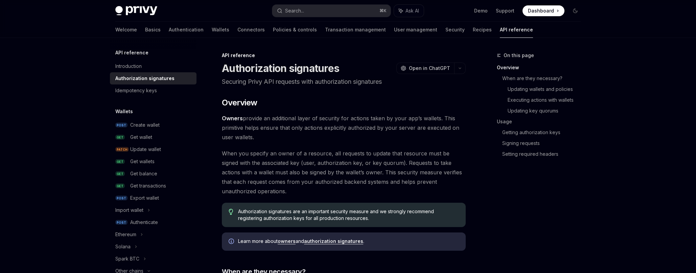
type textarea "*"
drag, startPoint x: 351, startPoint y: 69, endPoint x: 223, endPoint y: 68, distance: 128.2
click at [223, 68] on div "Authorization signatures OpenAI Open in ChatGPT" at bounding box center [344, 68] width 244 height 12
copy h1 "Authorization signatures"
click at [322, 13] on button "Search... ⌘ K" at bounding box center [331, 11] width 118 height 12
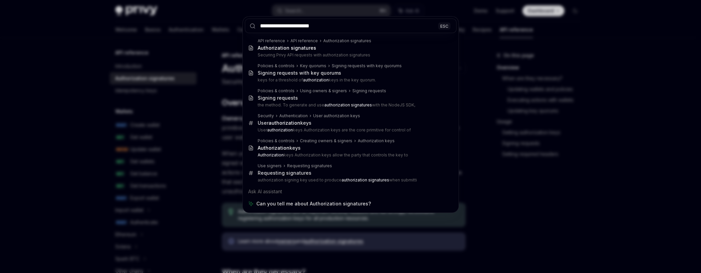
type input "**********"
click at [488, 166] on div "**********" at bounding box center [350, 136] width 701 height 273
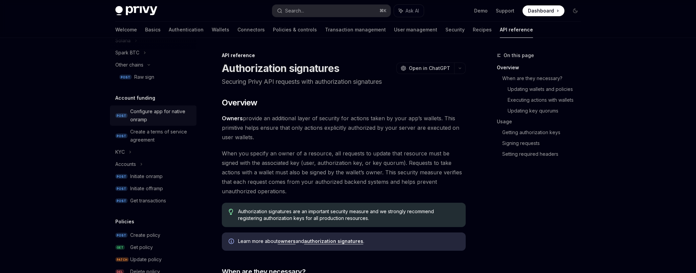
scroll to position [280, 0]
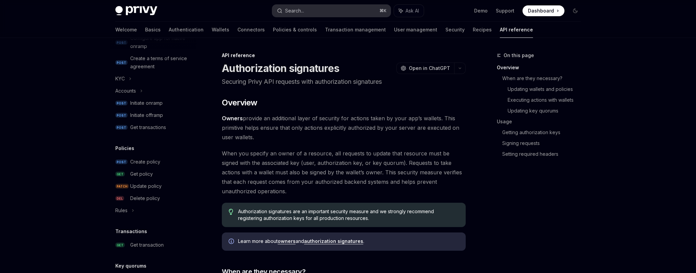
click at [289, 14] on div "Search..." at bounding box center [294, 11] width 19 height 8
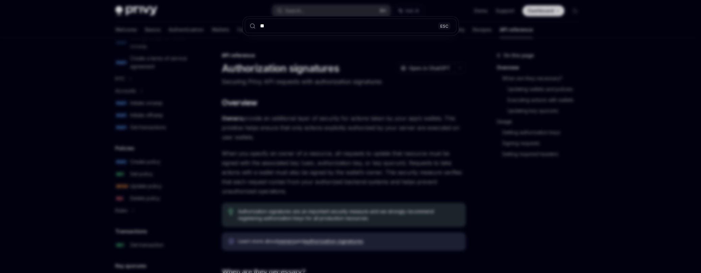
type input "***"
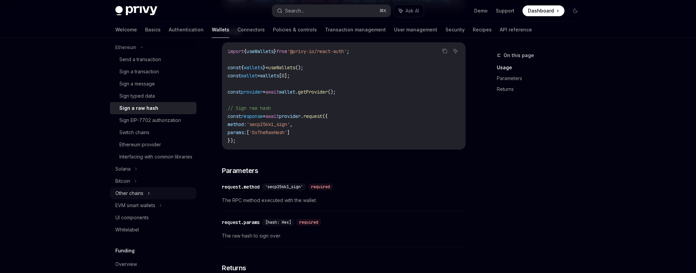
scroll to position [182, 0]
click at [147, 198] on div "Other chains" at bounding box center [153, 193] width 87 height 12
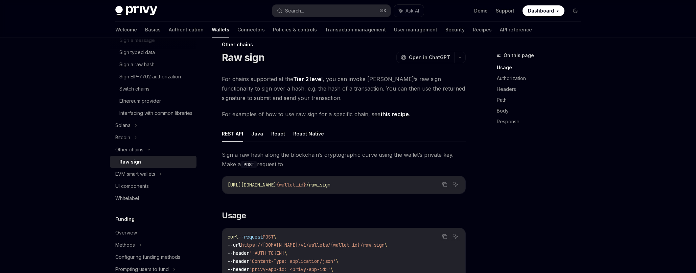
scroll to position [61, 0]
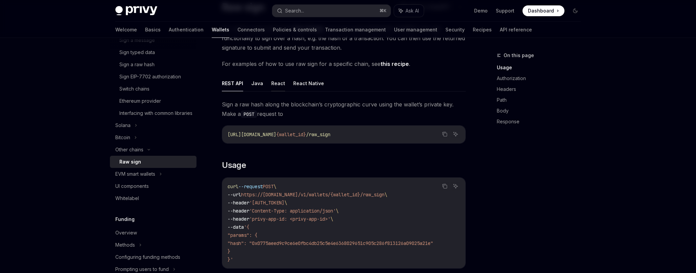
click at [273, 85] on button "React" at bounding box center [278, 83] width 14 height 16
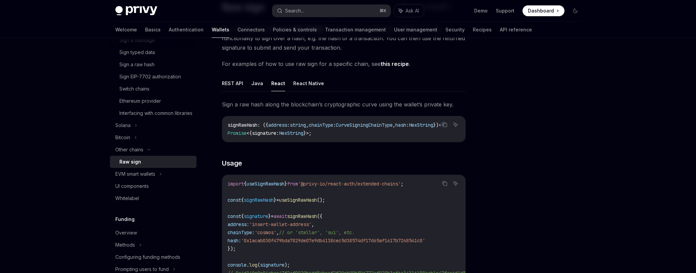
scroll to position [0, 23]
click at [251, 80] on button "Java" at bounding box center [257, 83] width 12 height 16
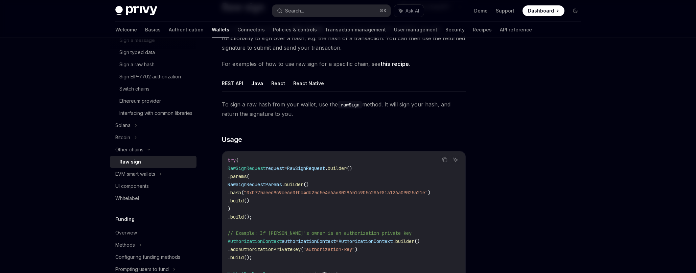
click at [282, 85] on button "React" at bounding box center [278, 83] width 14 height 16
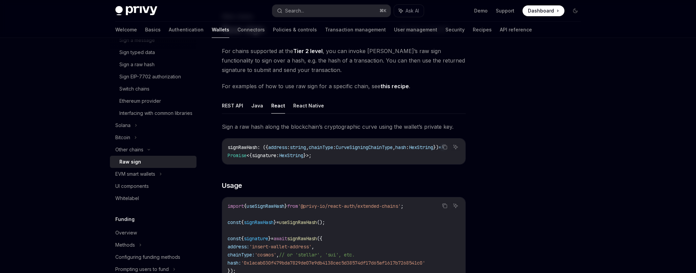
scroll to position [13, 0]
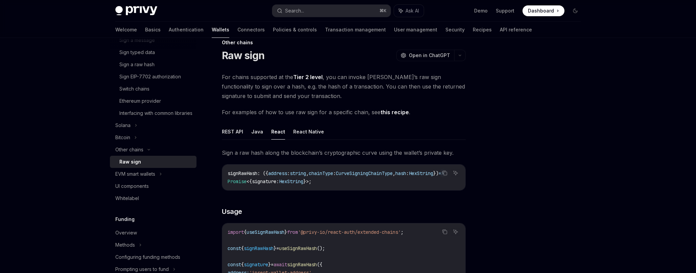
drag, startPoint x: 365, startPoint y: 189, endPoint x: 388, endPoint y: 192, distance: 22.5
click at [388, 190] on div "signRawHash : ({ address : string , chainType : CurveSigningChainType , hash : …" at bounding box center [343, 178] width 243 height 26
click at [227, 132] on button "REST API" at bounding box center [232, 132] width 21 height 16
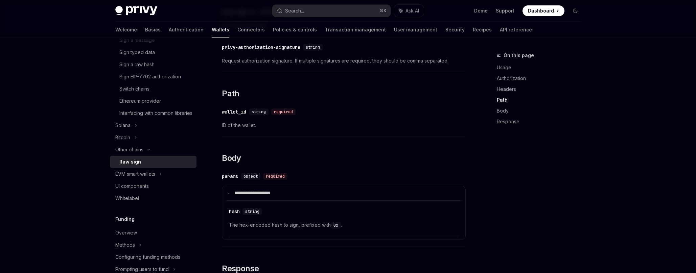
scroll to position [454, 0]
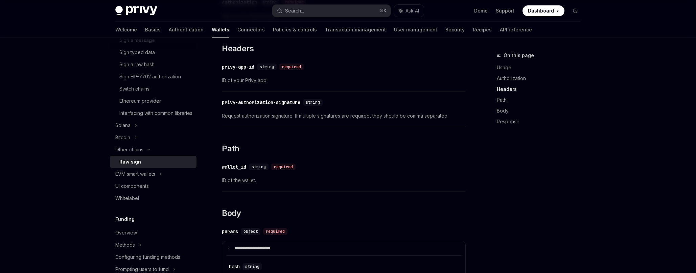
click at [144, 166] on div "Raw sign" at bounding box center [155, 162] width 73 height 8
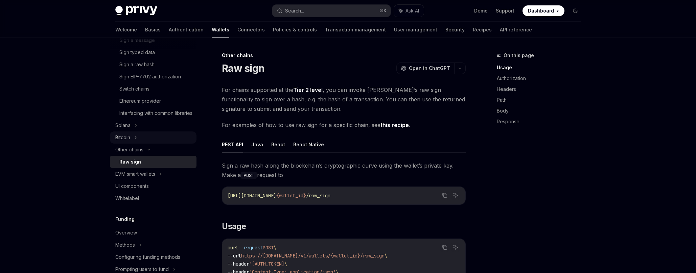
click at [139, 144] on div "Bitcoin" at bounding box center [153, 138] width 87 height 12
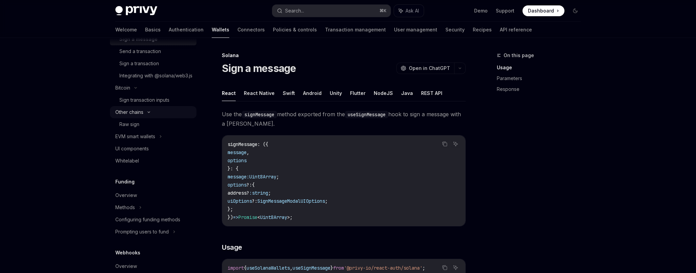
scroll to position [297, 0]
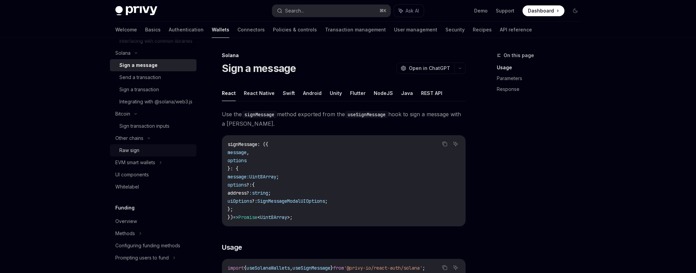
click at [150, 155] on div "Raw sign" at bounding box center [155, 151] width 73 height 8
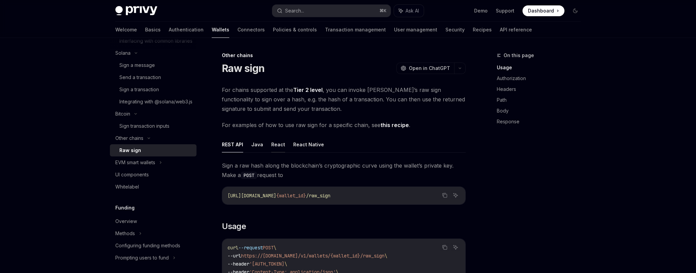
click at [279, 148] on button "React" at bounding box center [278, 145] width 14 height 16
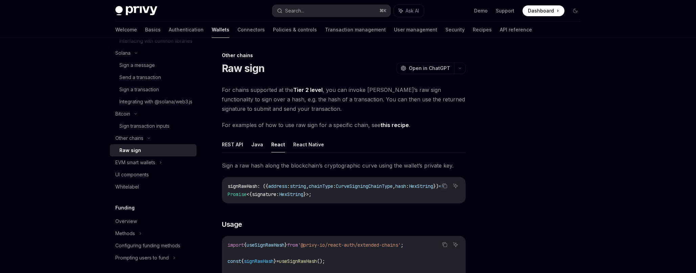
click at [389, 123] on link "this recipe" at bounding box center [395, 125] width 28 height 7
type textarea "*"
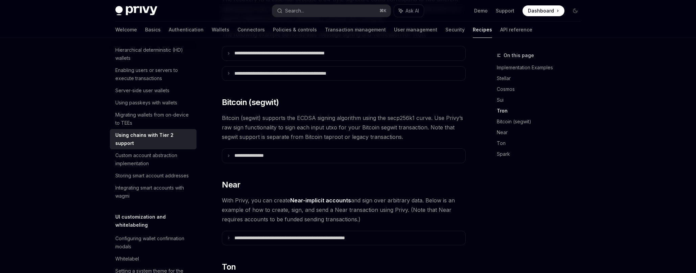
scroll to position [575, 0]
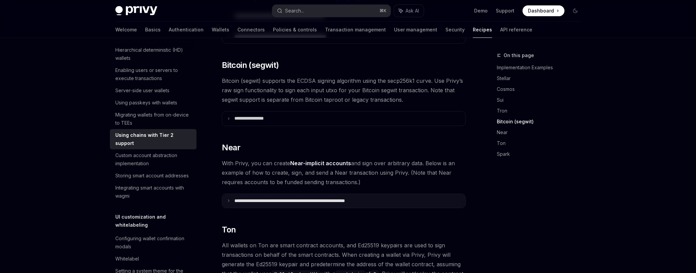
click at [288, 194] on summary "**********" at bounding box center [343, 201] width 243 height 14
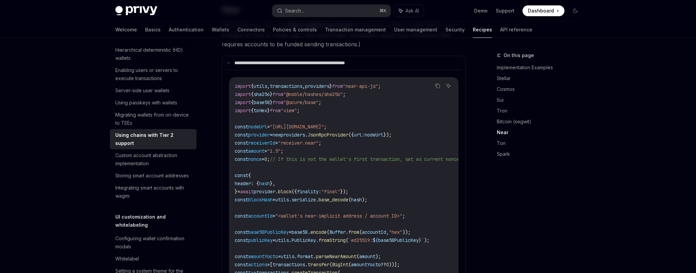
scroll to position [711, 0]
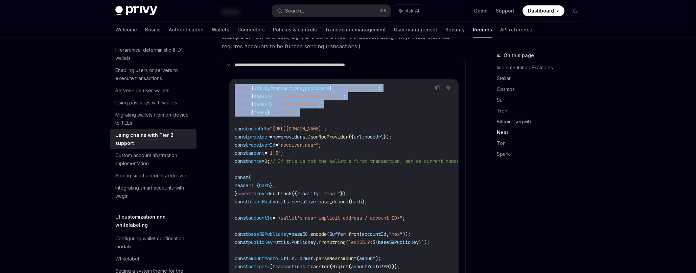
drag, startPoint x: 325, startPoint y: 103, endPoint x: 231, endPoint y: 81, distance: 97.4
copy code "import { utils , transactions , providers } from "near-api-js" ; import { sha25…"
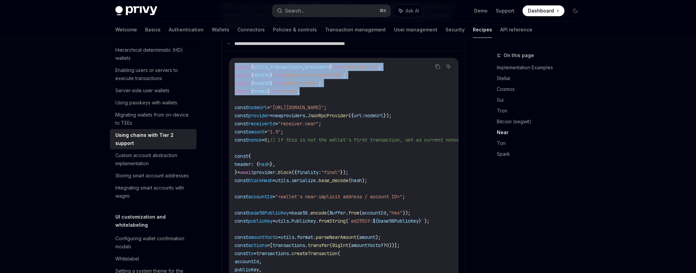
scroll to position [734, 0]
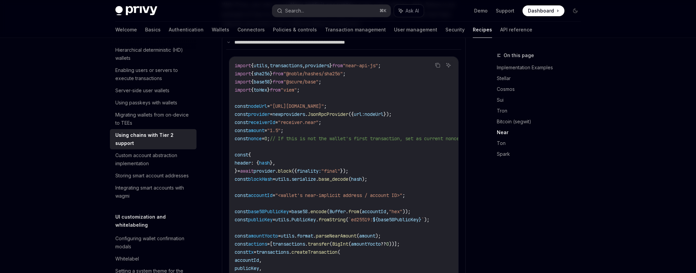
click at [270, 103] on span "=" at bounding box center [268, 106] width 3 height 6
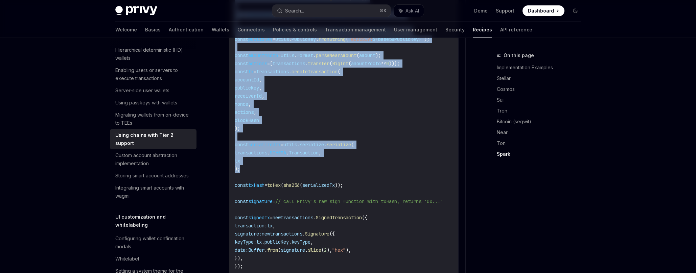
scroll to position [916, 0]
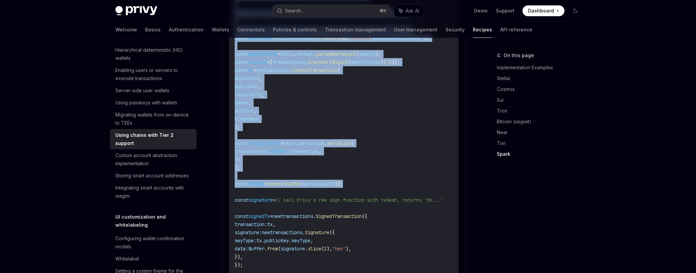
drag, startPoint x: 241, startPoint y: 97, endPoint x: 363, endPoint y: 175, distance: 144.8
click at [363, 175] on div "import { utils , transactions , providers } from "near-api-js" ; import { sha25…" at bounding box center [343, 95] width 229 height 440
copy code "const nodeUrl = "https://rpc.mainnet.near.org" ; const provider = new providers…"
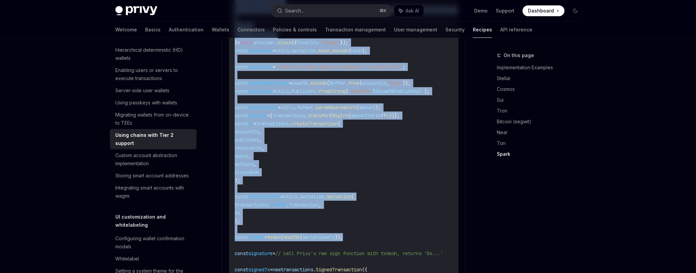
scroll to position [861, 0]
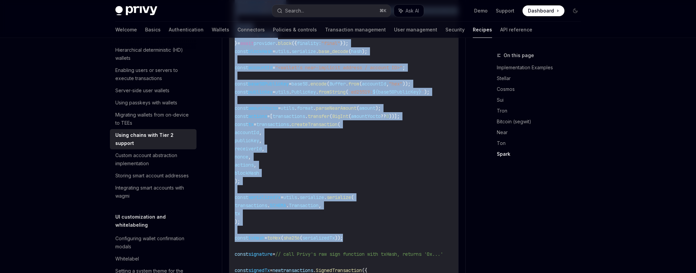
click at [353, 193] on code "import { utils , transactions , providers } from "near-api-js" ; import { sha25…" at bounding box center [355, 149] width 241 height 430
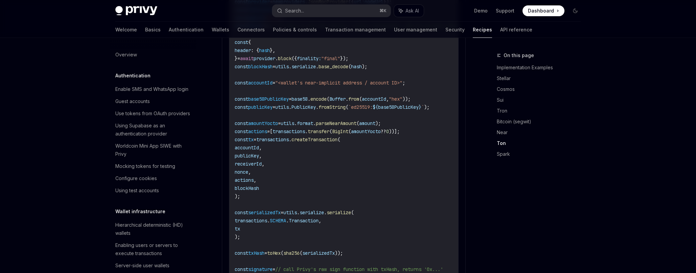
scroll to position [815, 0]
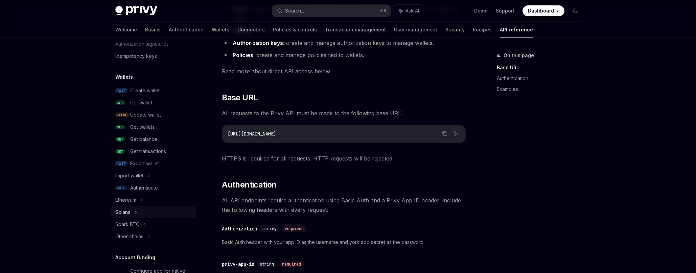
scroll to position [57, 0]
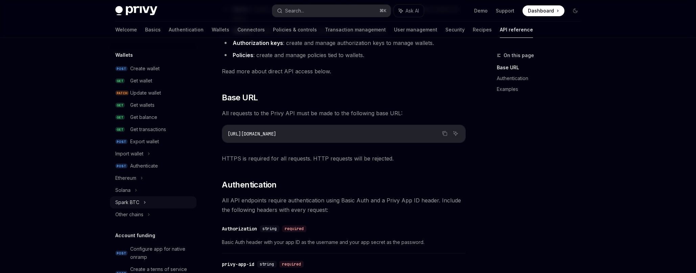
drag, startPoint x: 153, startPoint y: 209, endPoint x: 159, endPoint y: 205, distance: 7.6
click at [153, 209] on div "Other chains" at bounding box center [153, 215] width 87 height 12
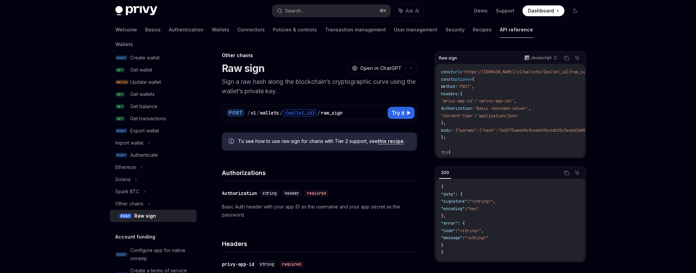
scroll to position [104, 0]
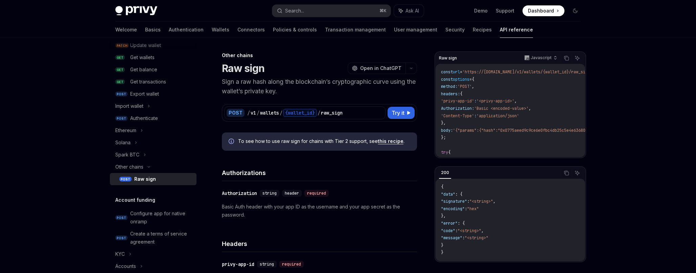
click at [154, 180] on div "Raw sign" at bounding box center [145, 179] width 22 height 8
click at [377, 113] on icon at bounding box center [379, 112] width 5 height 5
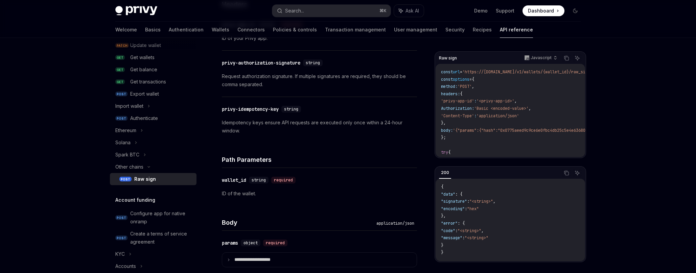
scroll to position [326, 0]
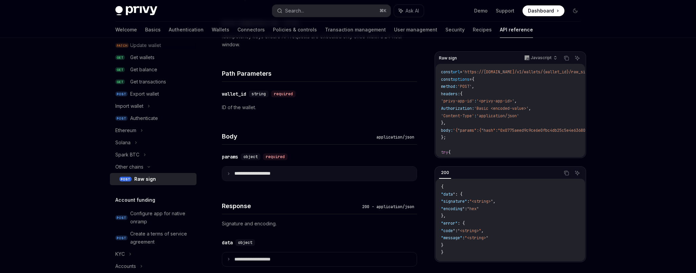
click at [239, 175] on p "**********" at bounding box center [257, 174] width 47 height 6
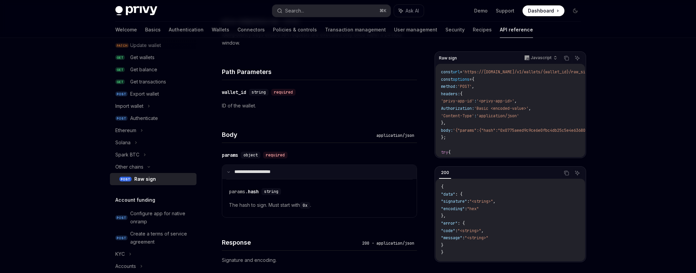
scroll to position [329, 0]
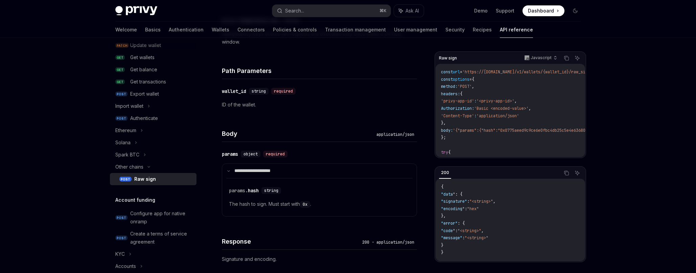
click at [454, 197] on span ""data"" at bounding box center [448, 194] width 14 height 5
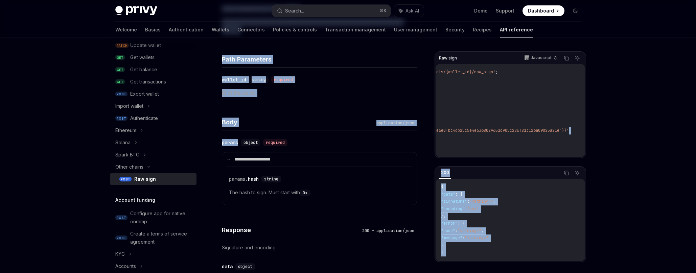
scroll to position [0, 0]
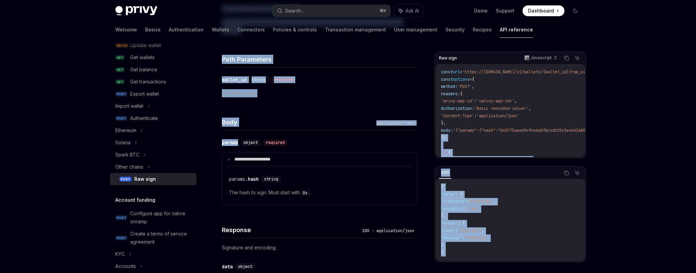
drag, startPoint x: 569, startPoint y: 131, endPoint x: 446, endPoint y: 131, distance: 123.2
click at [446, 131] on code "const url = 'https://api.privy.io/v1/wallets/{wallet_id}/raw_sign' ; const opti…" at bounding box center [561, 135] width 241 height 132
copy span "body: '{"params":{"hash":"0x0775aeed9c9ce6e0fbc4db25c5e4e6368029651c905c286f813…"
drag, startPoint x: 542, startPoint y: 114, endPoint x: 452, endPoint y: 116, distance: 89.7
click at [452, 116] on code "const url = 'https://api.privy.io/v1/wallets/{wallet_id}/raw_sign' ; const opti…" at bounding box center [561, 135] width 241 height 132
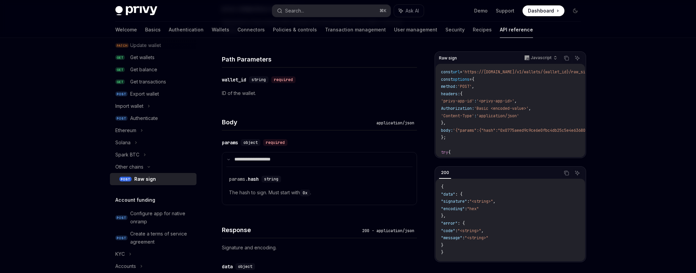
click at [448, 120] on code "const url = 'https://api.privy.io/v1/wallets/{wallet_id}/raw_sign' ; const opti…" at bounding box center [561, 135] width 241 height 132
drag, startPoint x: 450, startPoint y: 118, endPoint x: 540, endPoint y: 117, distance: 89.3
click at [540, 117] on code "const url = 'https://api.privy.io/v1/wallets/{wallet_id}/raw_sign' ; const opti…" at bounding box center [561, 135] width 241 height 132
copy span "'Content-Type' : 'application/json'"
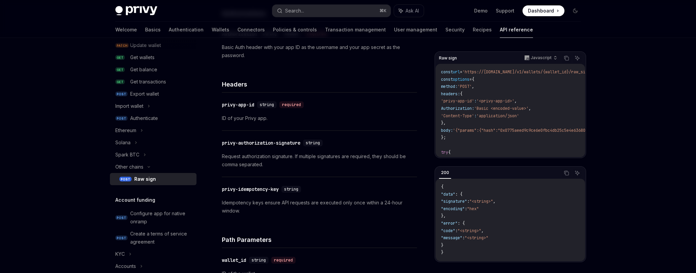
scroll to position [159, 0]
drag, startPoint x: 305, startPoint y: 143, endPoint x: 223, endPoint y: 143, distance: 82.2
click at [223, 143] on div "​ privy-authorization-signature string" at bounding box center [274, 143] width 104 height 7
copy div "privy-authorization-signature"
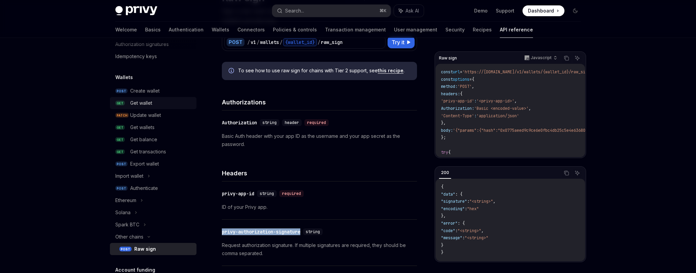
scroll to position [0, 0]
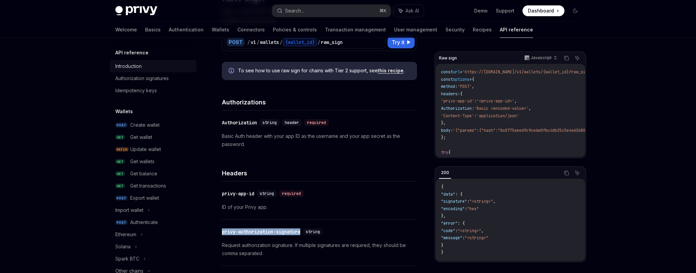
click at [140, 68] on div "Introduction" at bounding box center [128, 66] width 26 height 8
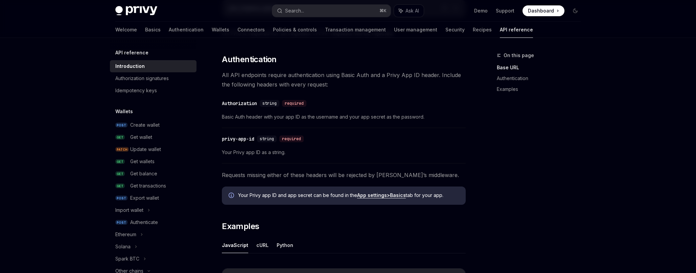
scroll to position [243, 0]
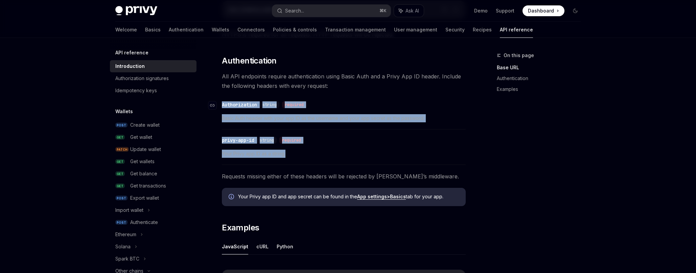
drag, startPoint x: 291, startPoint y: 154, endPoint x: 221, endPoint y: 104, distance: 86.6
click at [222, 104] on div "Privy offers low-level APIs you can use to interact with wallets and user objec…" at bounding box center [344, 114] width 244 height 518
copy div "​ Authorization string required Basic Auth header with your app ID as the usern…"
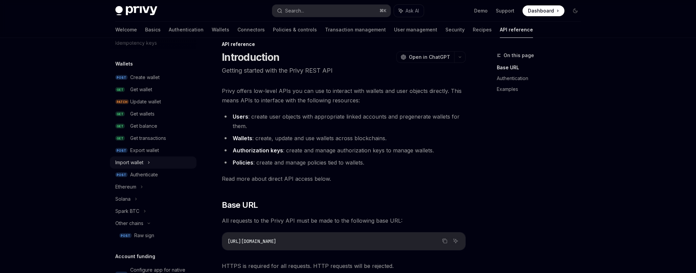
scroll to position [132, 0]
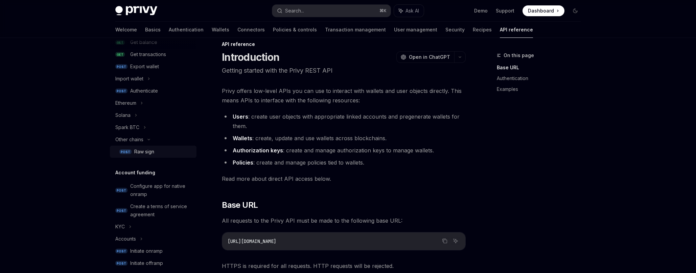
click at [149, 153] on div "Raw sign" at bounding box center [144, 152] width 20 height 8
type textarea "*"
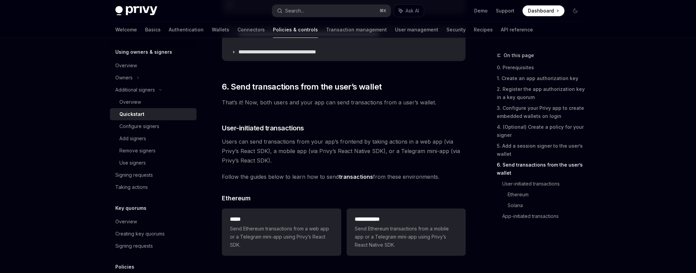
scroll to position [1212, 0]
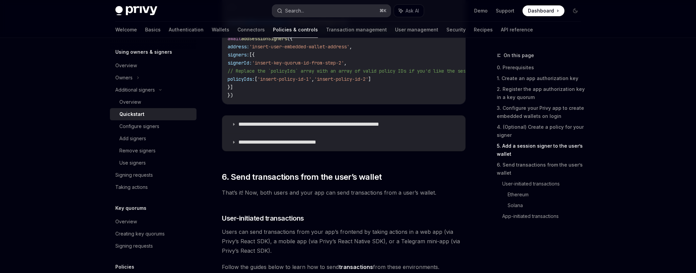
click at [334, 11] on button "Search... ⌘ K" at bounding box center [331, 11] width 118 height 12
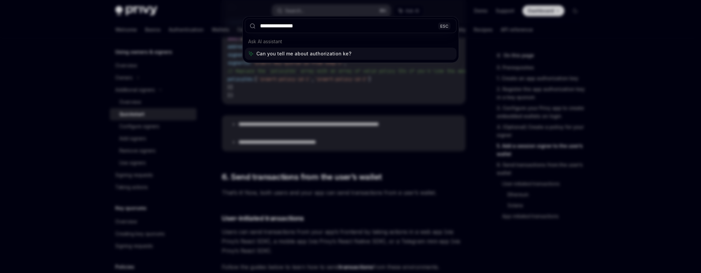
type input "**********"
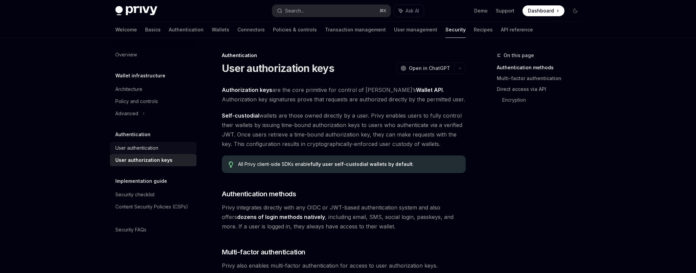
click at [160, 151] on div "User authentication" at bounding box center [153, 148] width 77 height 8
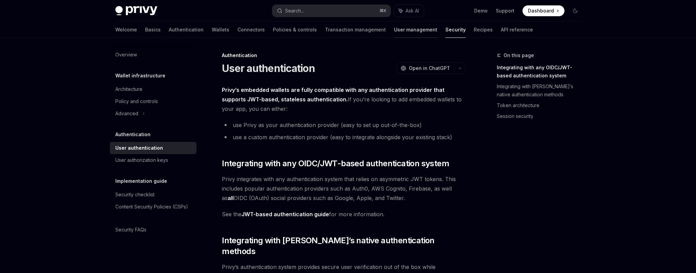
click at [394, 32] on link "User management" at bounding box center [415, 30] width 43 height 16
type textarea "*"
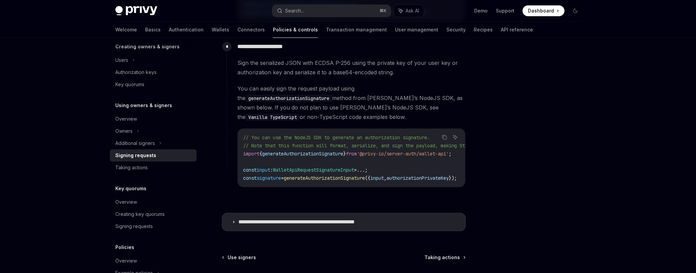
scroll to position [654, 0]
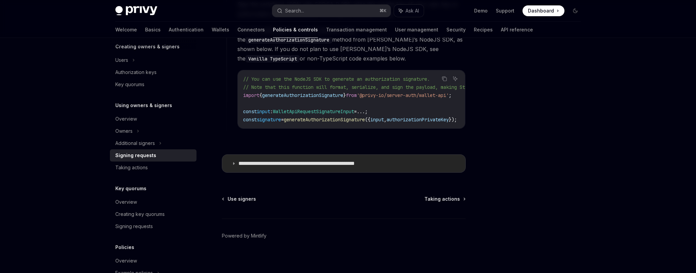
click at [352, 160] on p "**********" at bounding box center [315, 163] width 152 height 7
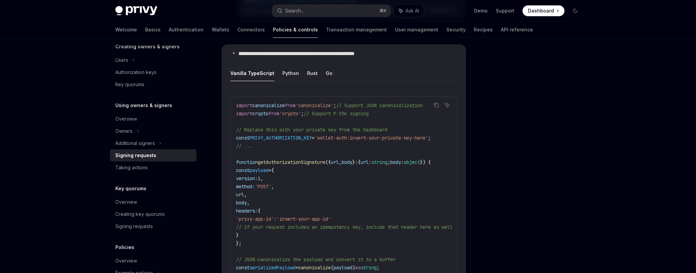
scroll to position [764, 0]
click at [136, 142] on div "Additional signers" at bounding box center [135, 143] width 40 height 8
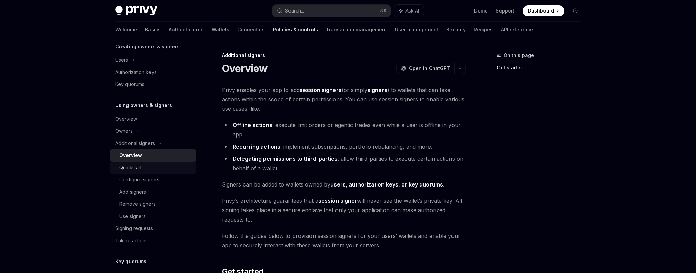
click at [156, 169] on div "Quickstart" at bounding box center [155, 168] width 73 height 8
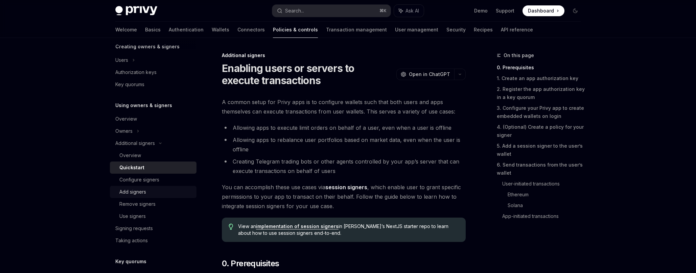
click at [152, 188] on div "Add signers" at bounding box center [155, 192] width 73 height 8
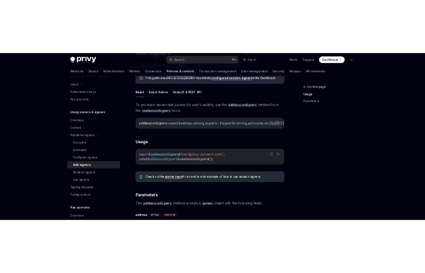
scroll to position [157, 0]
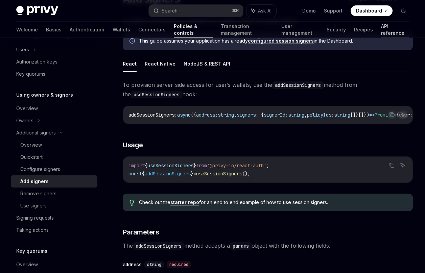
click at [381, 30] on link "API reference" at bounding box center [395, 30] width 28 height 16
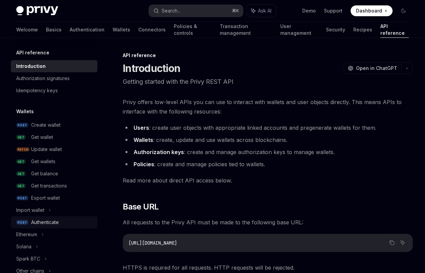
click at [46, 220] on div "Authenticate" at bounding box center [45, 223] width 28 height 8
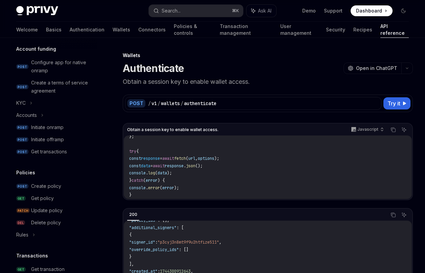
scroll to position [306, 0]
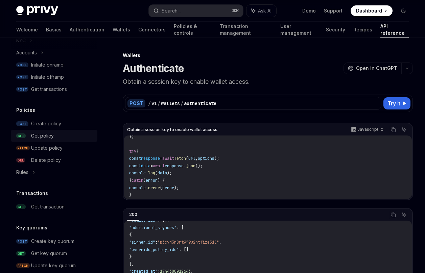
click at [48, 138] on div "Get policy" at bounding box center [42, 136] width 23 height 8
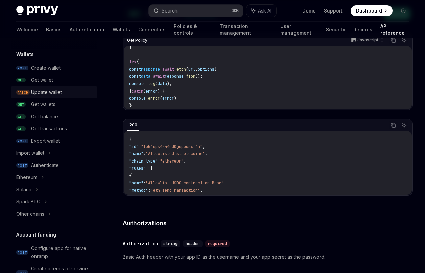
scroll to position [57, 0]
click at [42, 211] on div "Other chains" at bounding box center [30, 214] width 28 height 8
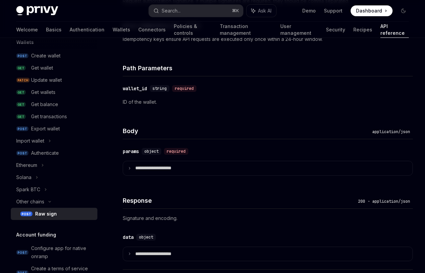
scroll to position [477, 0]
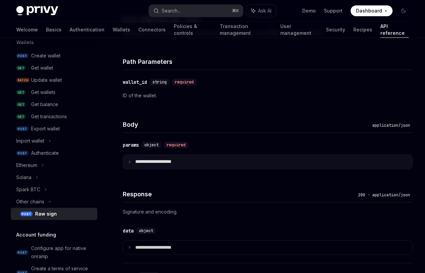
click at [180, 162] on p "**********" at bounding box center [158, 162] width 47 height 6
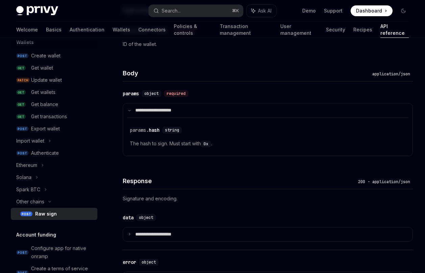
scroll to position [569, 0]
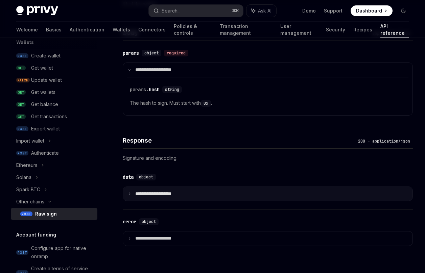
click at [185, 189] on summary "**********" at bounding box center [268, 194] width 290 height 14
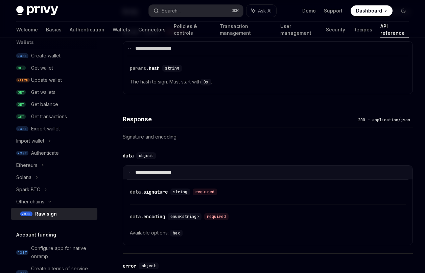
scroll to position [706, 0]
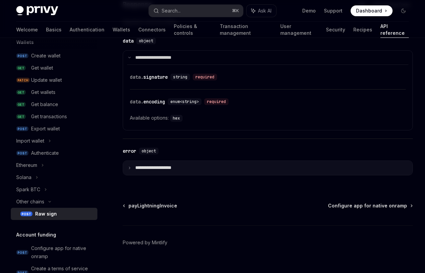
click at [162, 167] on p "**********" at bounding box center [158, 168] width 47 height 6
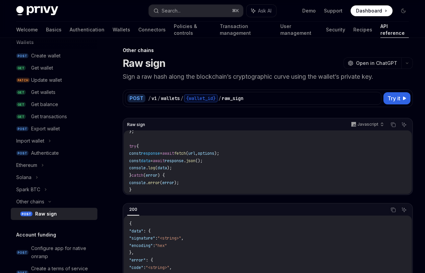
scroll to position [28, 0]
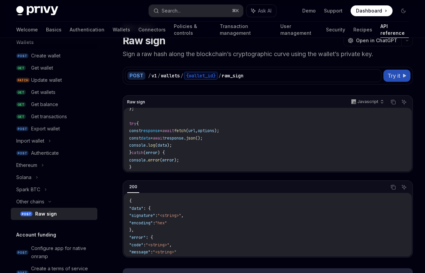
click at [400, 70] on button "Try it" at bounding box center [397, 76] width 27 height 12
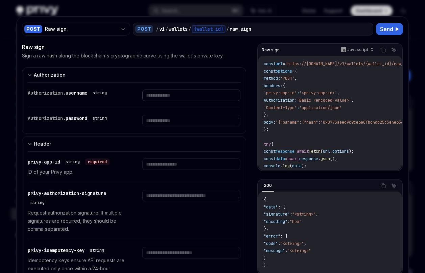
click at [165, 97] on input "text" at bounding box center [191, 96] width 98 height 12
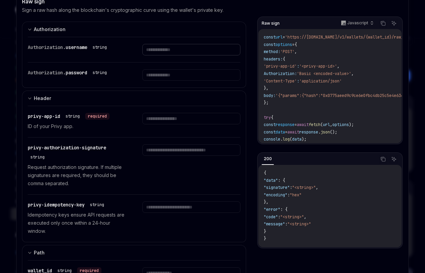
scroll to position [93, 0]
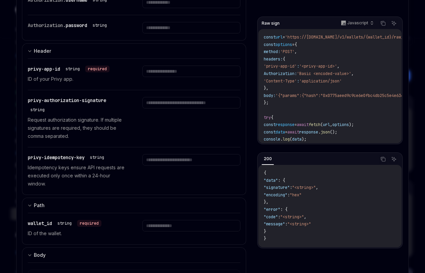
click at [108, 135] on p "Request authorization signature. If multiple signatures are required, they shou…" at bounding box center [77, 128] width 98 height 24
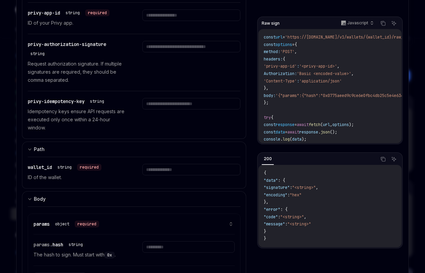
scroll to position [189, 0]
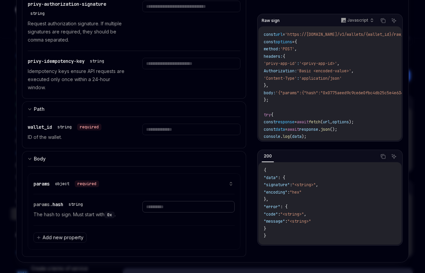
click at [180, 209] on input "text" at bounding box center [188, 207] width 93 height 12
click at [150, 193] on div "params object required" at bounding box center [133, 184] width 201 height 21
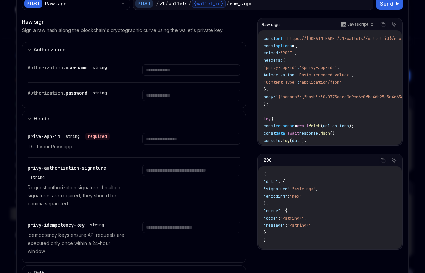
scroll to position [0, 0]
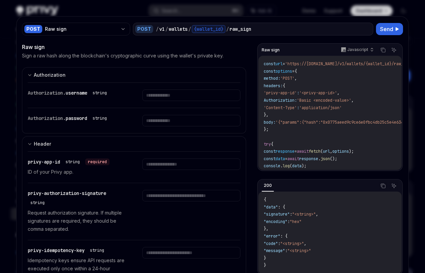
click at [238, 15] on div at bounding box center [212, 136] width 425 height 273
type textarea "*"
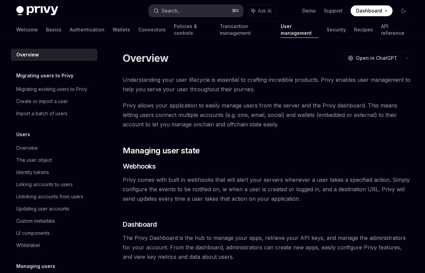
click at [170, 12] on div "Search..." at bounding box center [171, 11] width 19 height 8
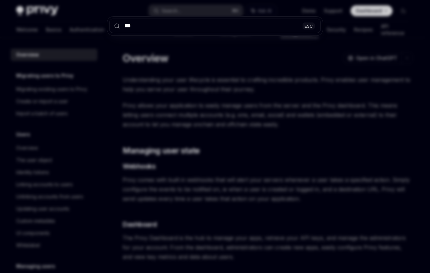
type input "****"
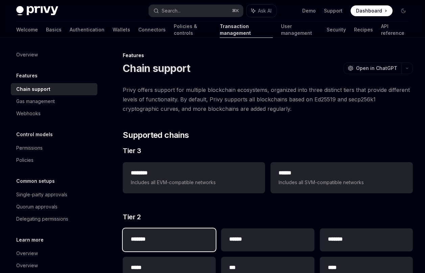
scroll to position [161, 0]
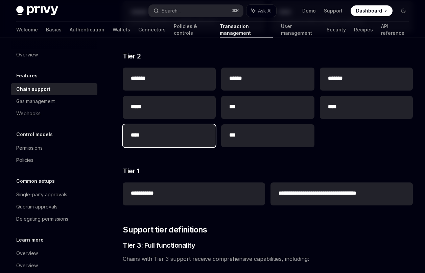
click at [177, 130] on div "****" at bounding box center [169, 136] width 93 height 23
type textarea "*"
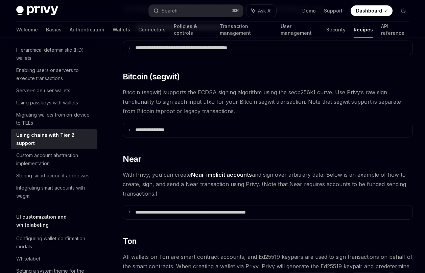
scroll to position [545, 0]
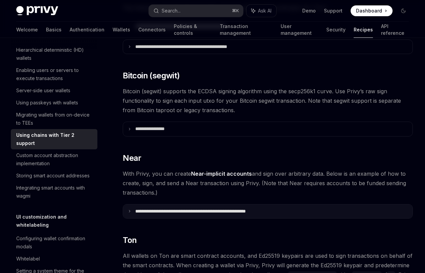
click at [203, 209] on p "**********" at bounding box center [210, 212] width 150 height 6
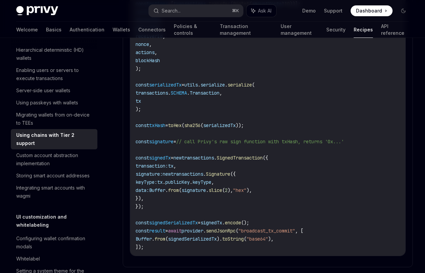
scroll to position [953, 0]
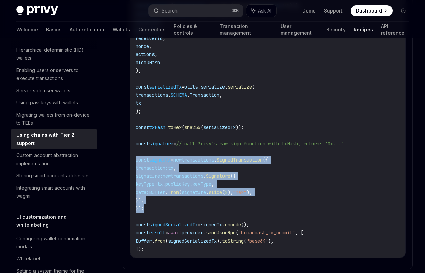
drag, startPoint x: 136, startPoint y: 151, endPoint x: 162, endPoint y: 195, distance: 51.1
click at [162, 195] on code "import { utils , transactions , providers } from "near-api-js" ; import { sha25…" at bounding box center [268, 38] width 265 height 430
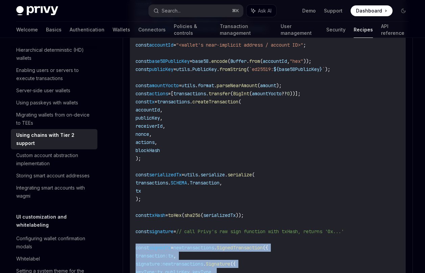
scroll to position [884, 0]
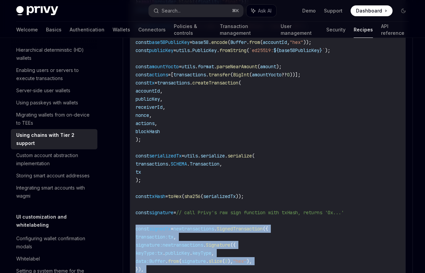
click at [174, 234] on span "tx" at bounding box center [170, 237] width 5 height 6
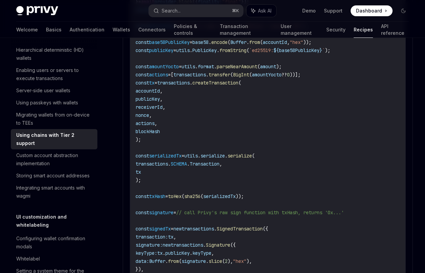
click at [174, 234] on span "tx" at bounding box center [170, 237] width 5 height 6
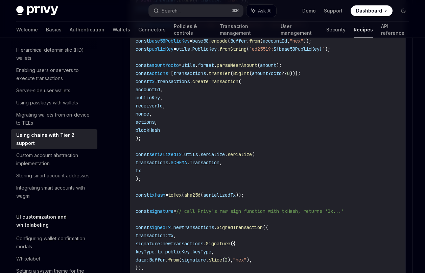
click at [157, 249] on span "keyType:" at bounding box center [147, 252] width 22 height 6
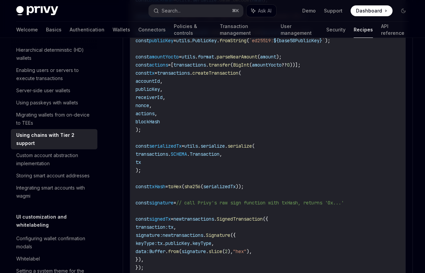
scroll to position [896, 0]
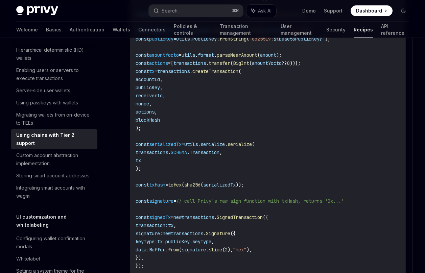
click at [143, 223] on span "transaction:" at bounding box center [152, 226] width 32 height 6
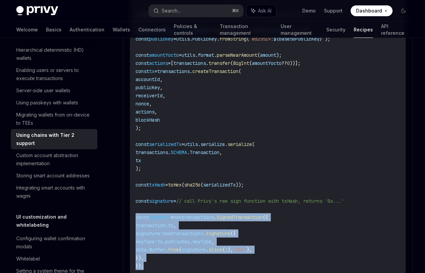
drag, startPoint x: 136, startPoint y: 208, endPoint x: 152, endPoint y: 255, distance: 49.5
click at [152, 255] on code "import { utils , transactions , providers } from "near-api-js" ; import { sha25…" at bounding box center [268, 96] width 265 height 430
copy code "const signedTx = new transactions . SignedTransaction ({ transaction: tx , sign…"
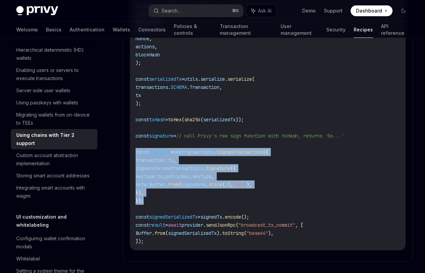
scroll to position [963, 0]
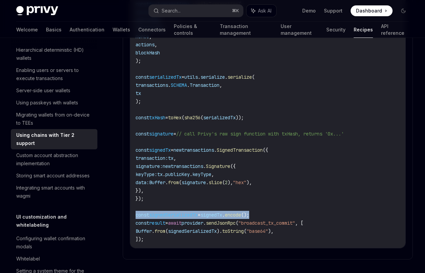
drag, startPoint x: 271, startPoint y: 206, endPoint x: 136, endPoint y: 206, distance: 135.3
click at [136, 206] on code "import { utils , transactions , providers } from "near-api-js" ; import { sha25…" at bounding box center [268, 28] width 265 height 430
copy span "const signedSerializedTx = signedTx . encode ();"
click at [168, 220] on span "=" at bounding box center [166, 223] width 3 height 6
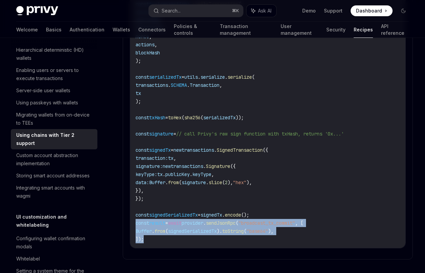
drag, startPoint x: 148, startPoint y: 230, endPoint x: 135, endPoint y: 217, distance: 18.4
click at [135, 217] on div "import { utils , transactions , providers } from "near-api-js" ; import { sha25…" at bounding box center [267, 28] width 275 height 440
copy code "const result = await provider . sendJsonRpc ( "broadcast_tx_commit" , [ Buffer …"
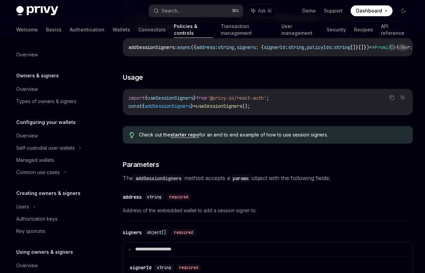
scroll to position [183, 0]
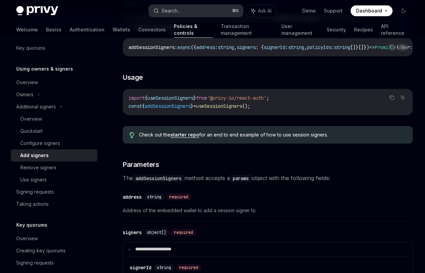
click at [188, 13] on button "Search... ⌘ K" at bounding box center [196, 11] width 94 height 12
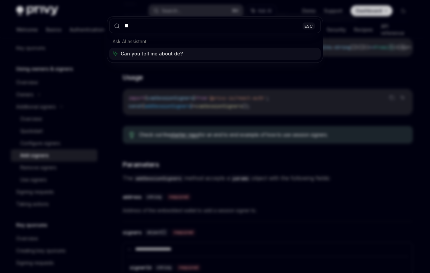
type input "*"
type input "******"
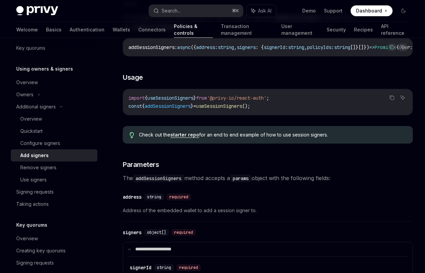
type textarea "*"
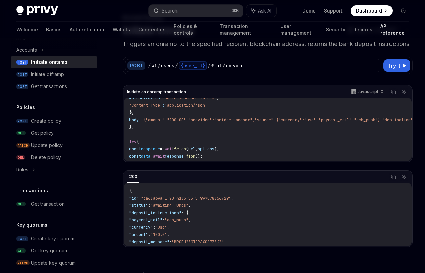
scroll to position [47, 0]
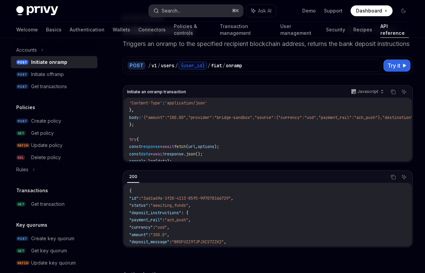
click at [174, 14] on div "Search..." at bounding box center [171, 11] width 19 height 8
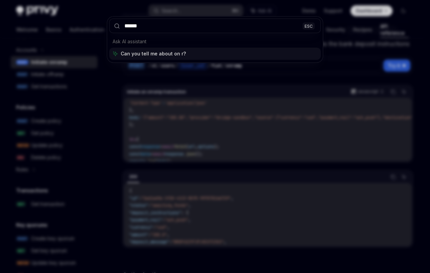
type input "*******"
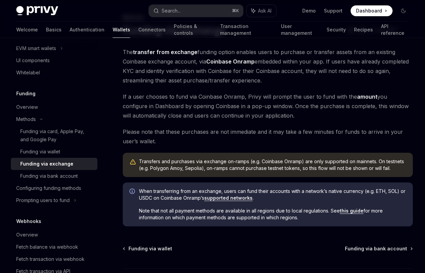
scroll to position [212, 0]
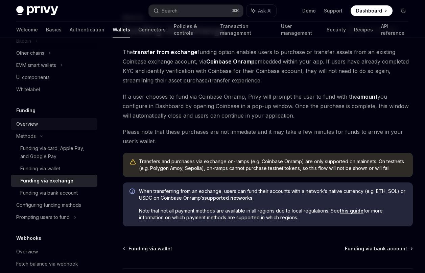
click at [38, 122] on div "Overview" at bounding box center [54, 124] width 77 height 8
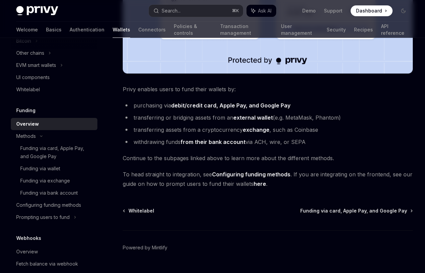
scroll to position [275, 0]
click at [244, 174] on link "Configuring funding methods" at bounding box center [251, 174] width 78 height 7
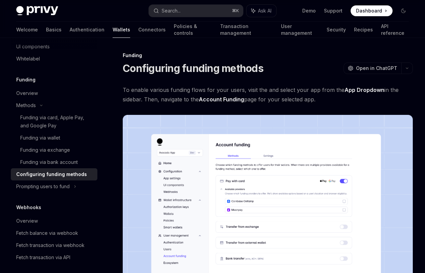
scroll to position [244, 0]
click at [62, 28] on div "Prompting users to fund" at bounding box center [54, 22] width 87 height 12
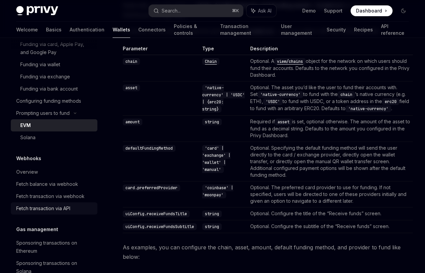
scroll to position [366, 0]
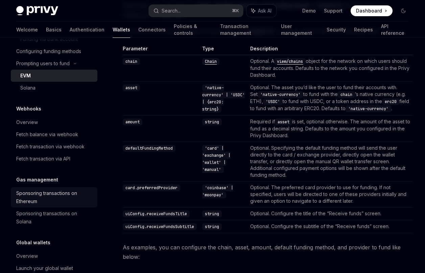
click at [72, 199] on div "Sponsoring transactions on Ethereum" at bounding box center [54, 197] width 77 height 16
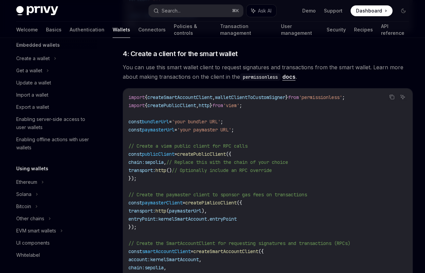
scroll to position [40, 0]
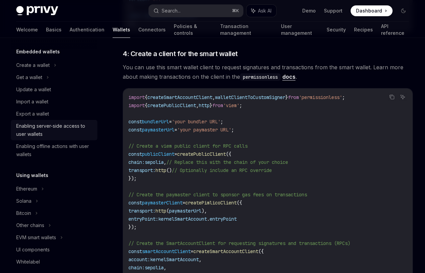
click at [58, 135] on div "Enabling server-side access to user wallets" at bounding box center [54, 130] width 77 height 16
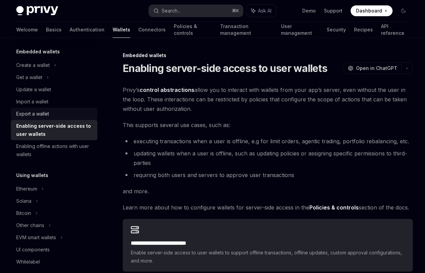
click at [42, 115] on div "Export a wallet" at bounding box center [32, 114] width 33 height 8
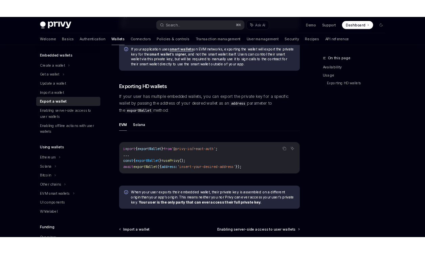
scroll to position [40, 0]
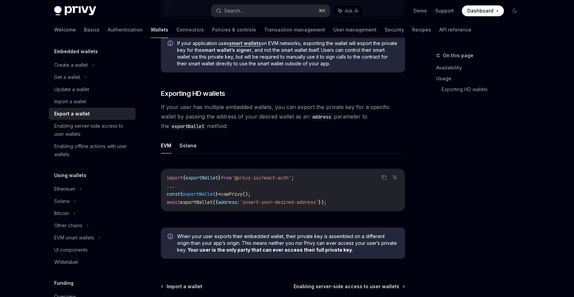
type textarea "*"
